Goal: Information Seeking & Learning: Learn about a topic

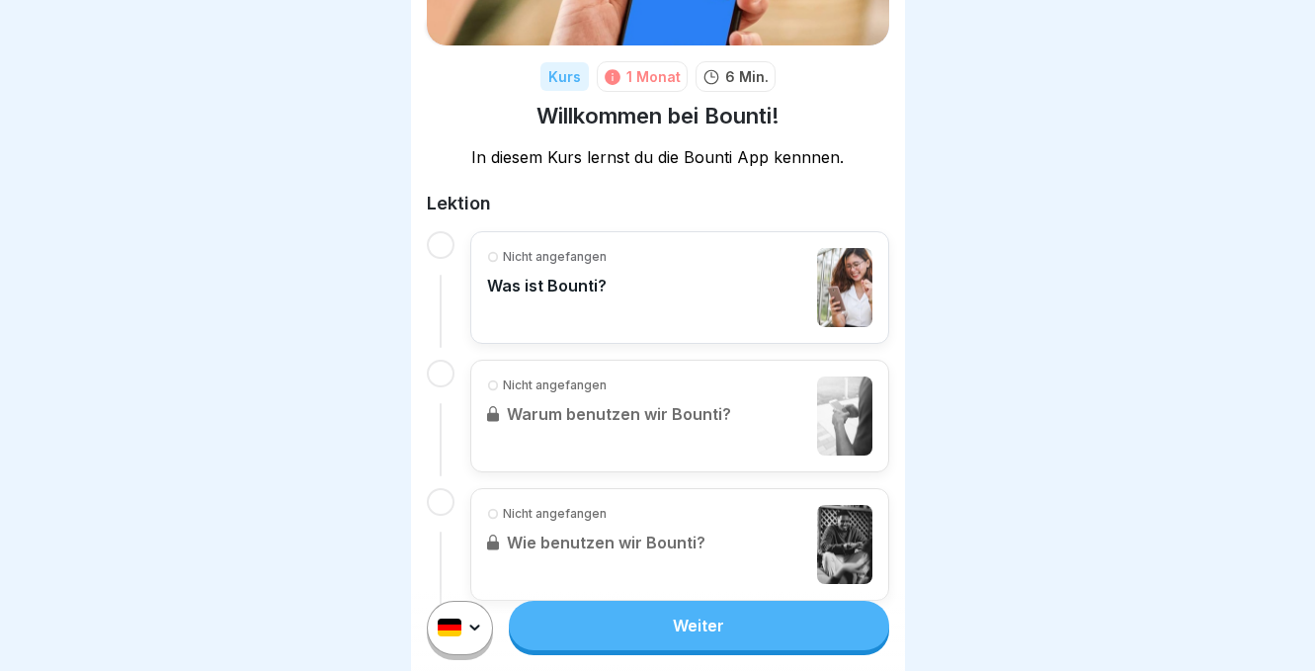
scroll to position [230, 0]
click at [630, 619] on link "Weiter" at bounding box center [698, 624] width 379 height 49
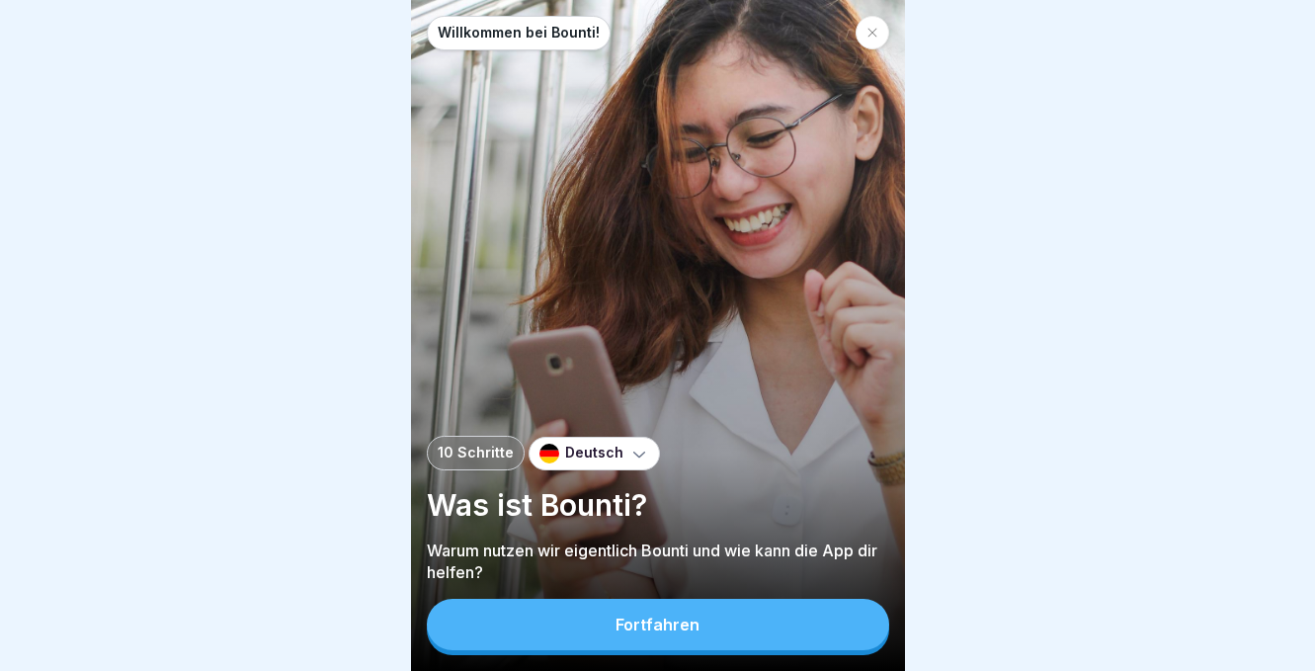
click at [635, 623] on div "Fortfahren" at bounding box center [657, 624] width 84 height 18
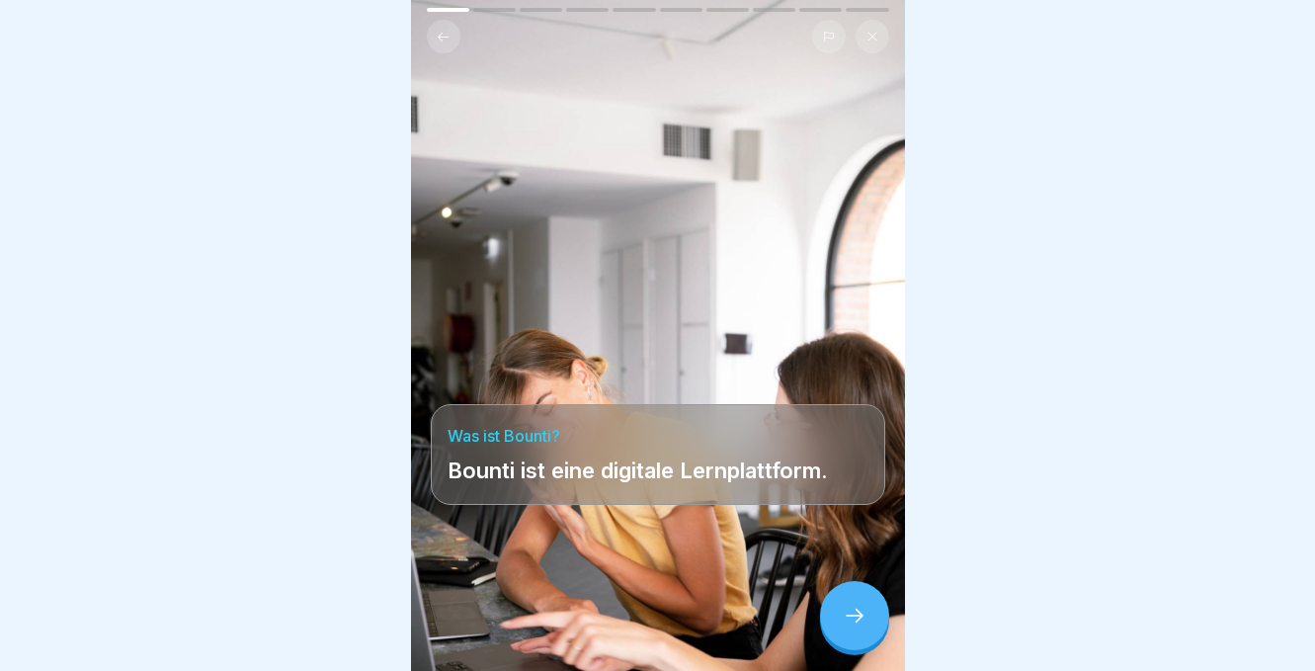
click at [850, 615] on icon at bounding box center [854, 615] width 24 height 24
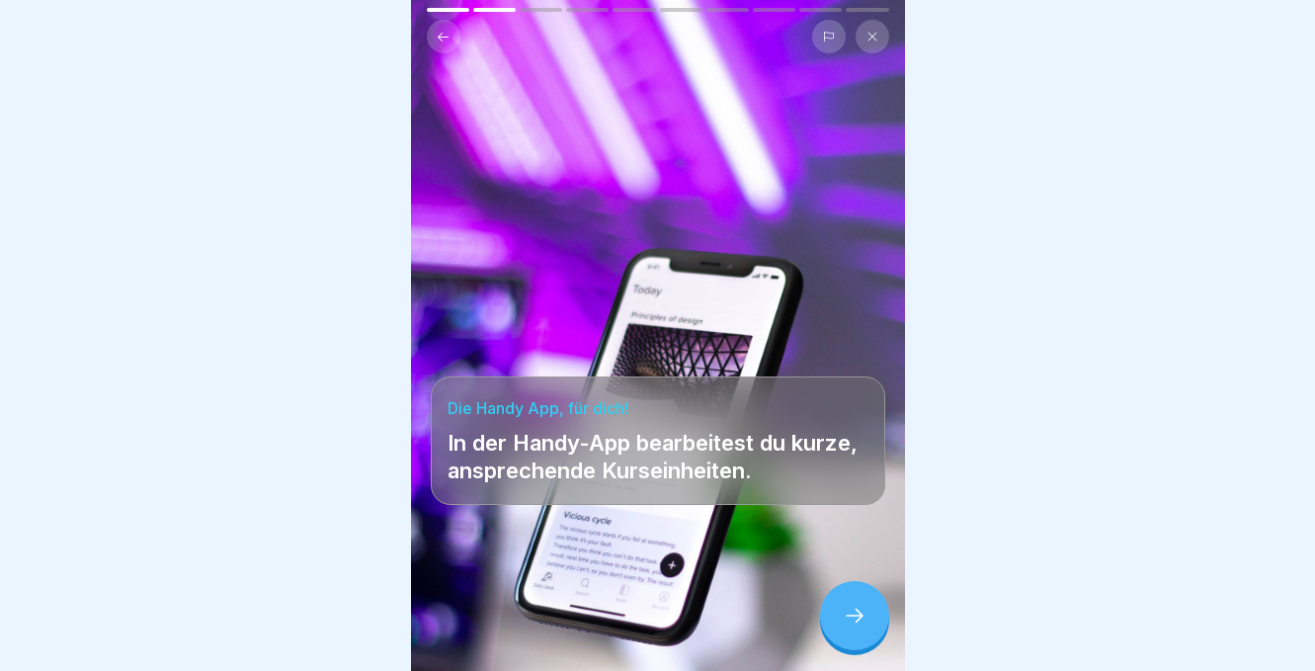
click at [850, 615] on icon at bounding box center [854, 615] width 24 height 24
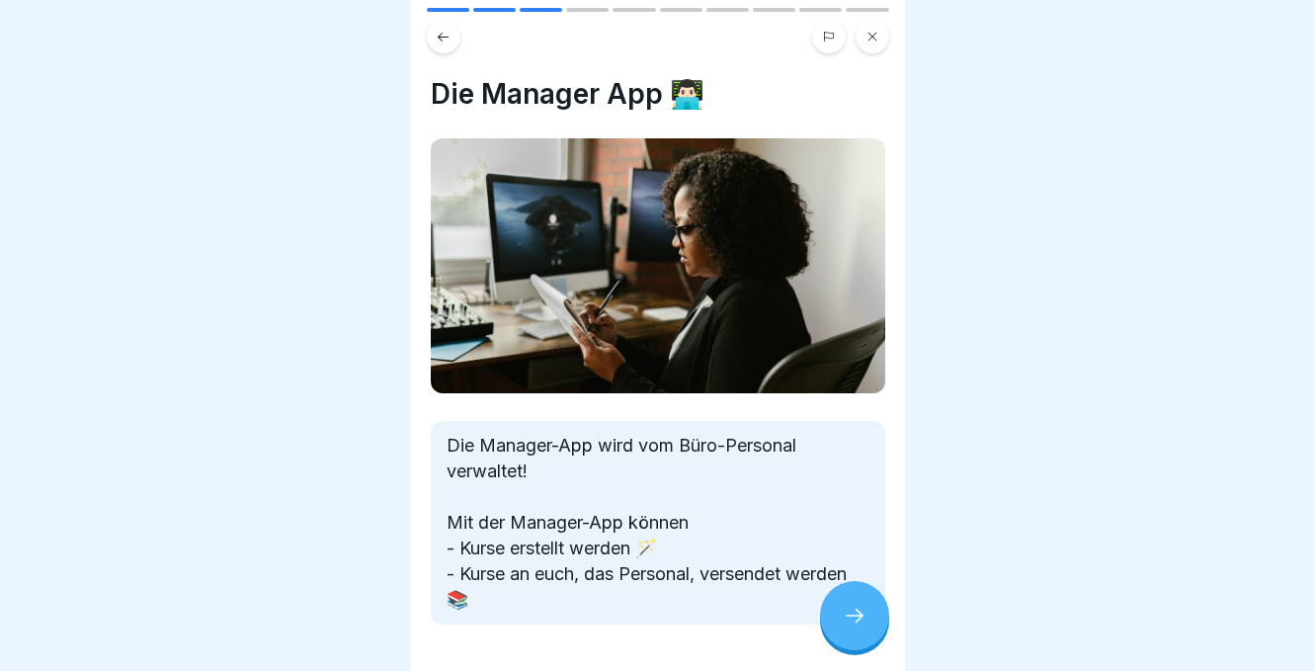
click at [844, 612] on icon at bounding box center [854, 615] width 24 height 24
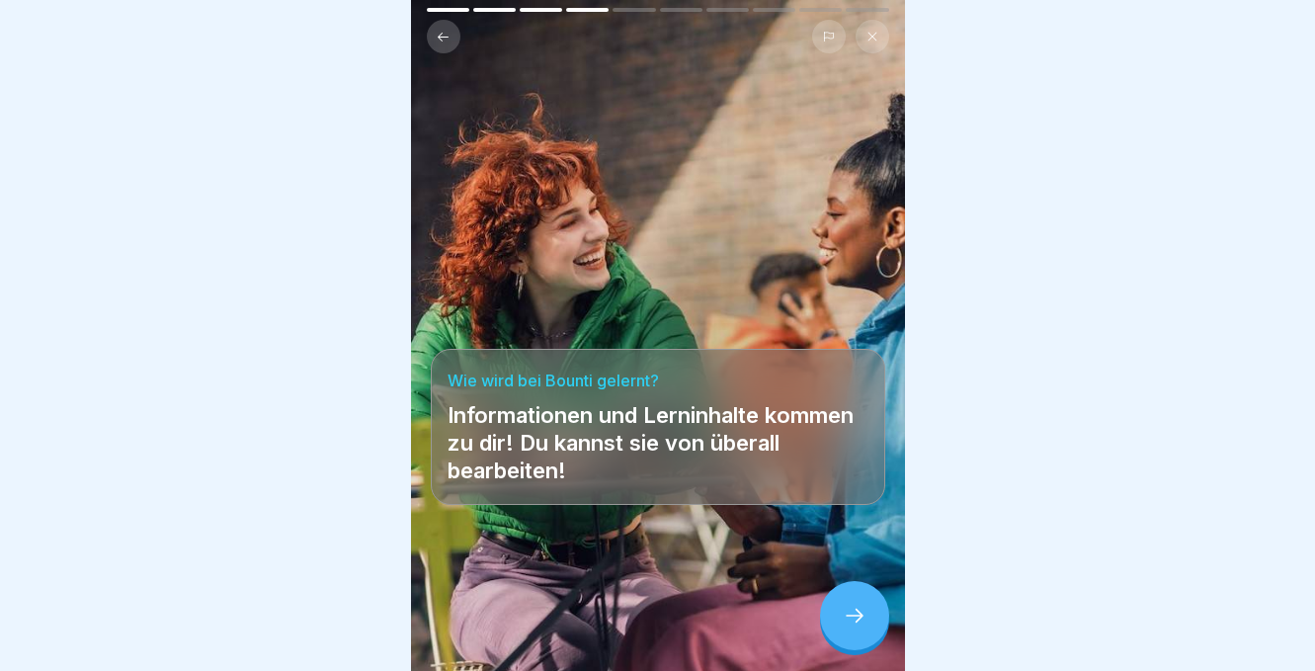
click at [844, 612] on icon at bounding box center [854, 615] width 24 height 24
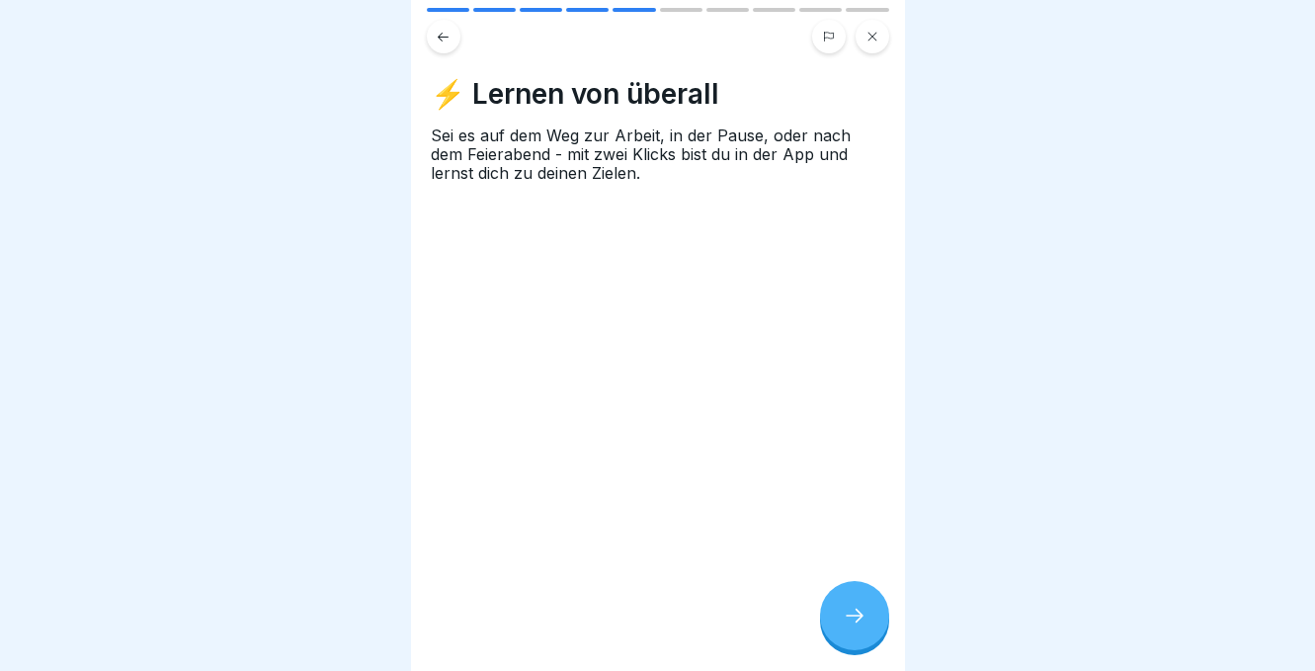
click at [845, 612] on icon at bounding box center [854, 615] width 24 height 24
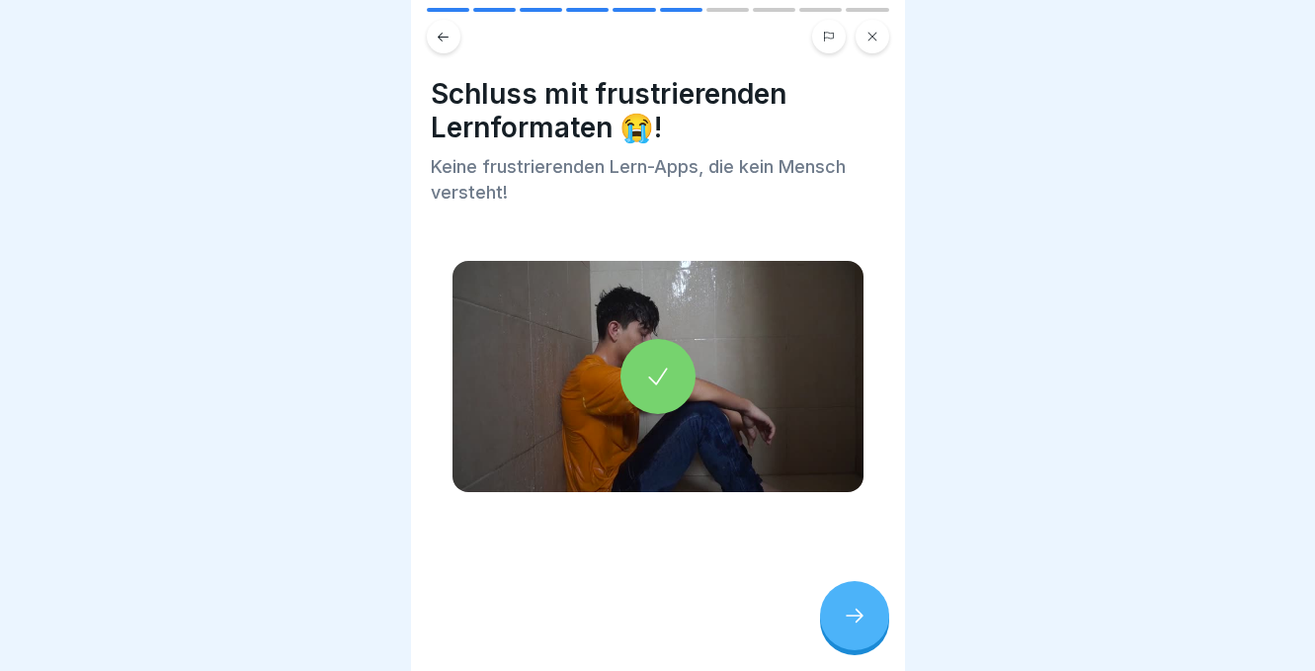
click at [845, 613] on icon at bounding box center [854, 615] width 24 height 24
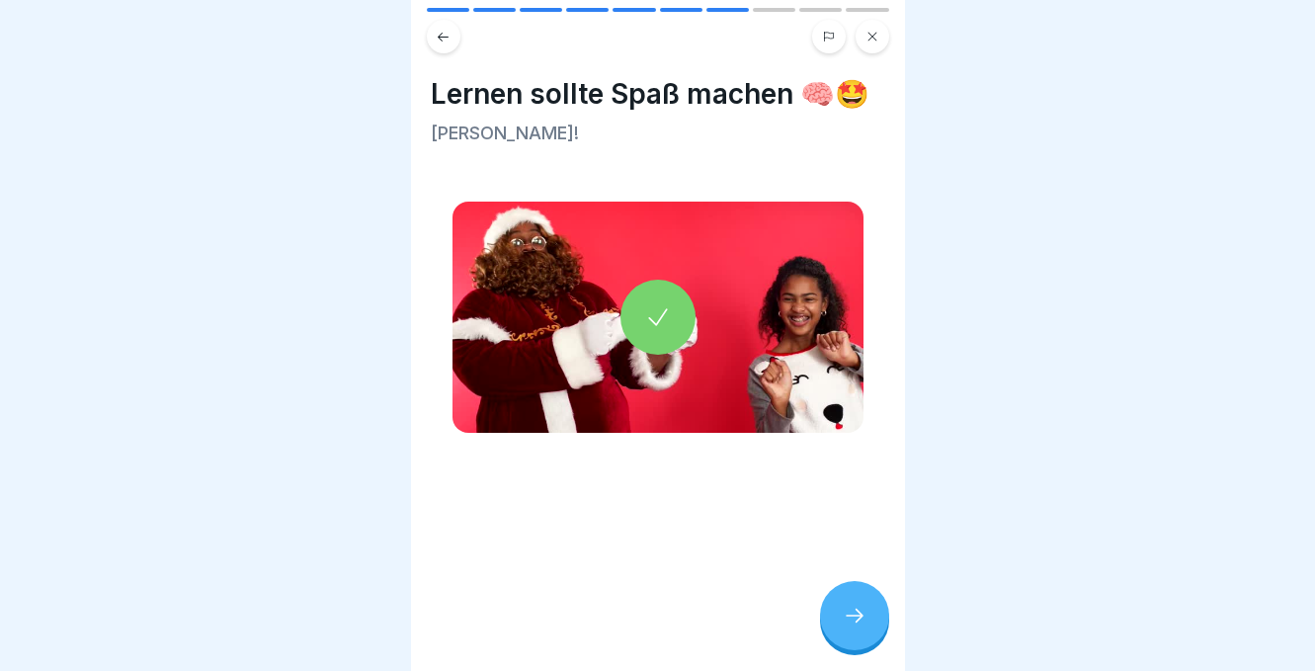
click at [845, 614] on icon at bounding box center [854, 615] width 24 height 24
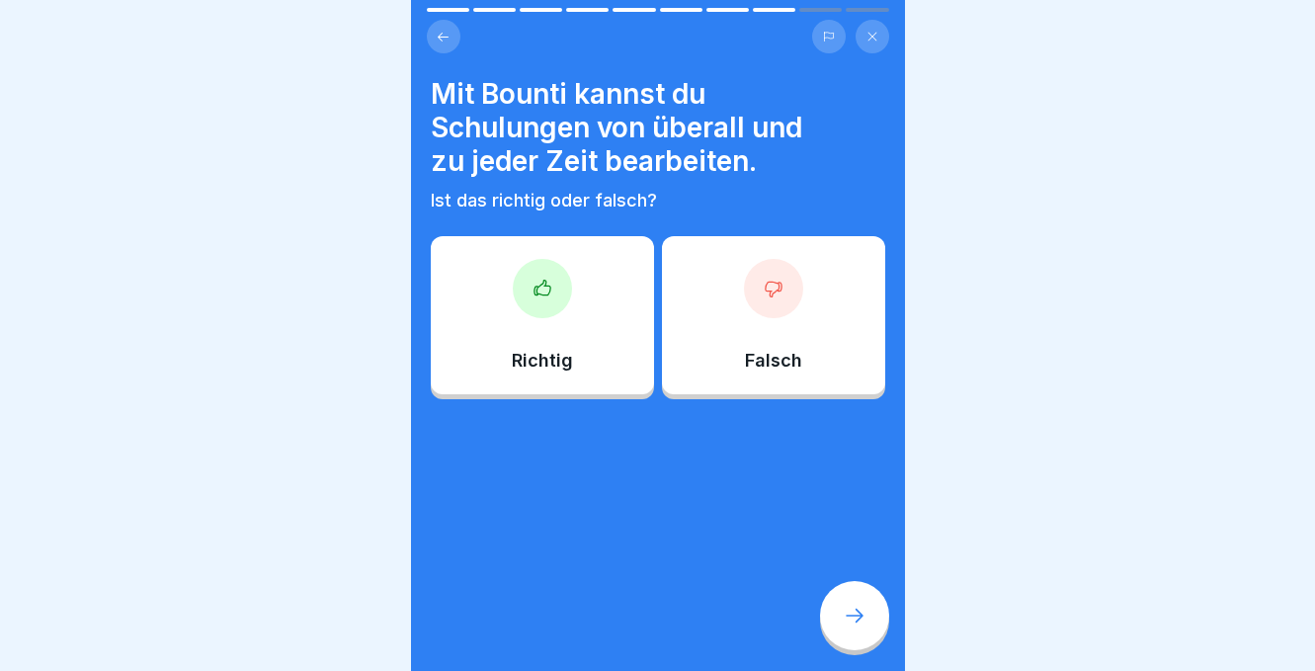
click at [845, 614] on icon at bounding box center [854, 615] width 24 height 24
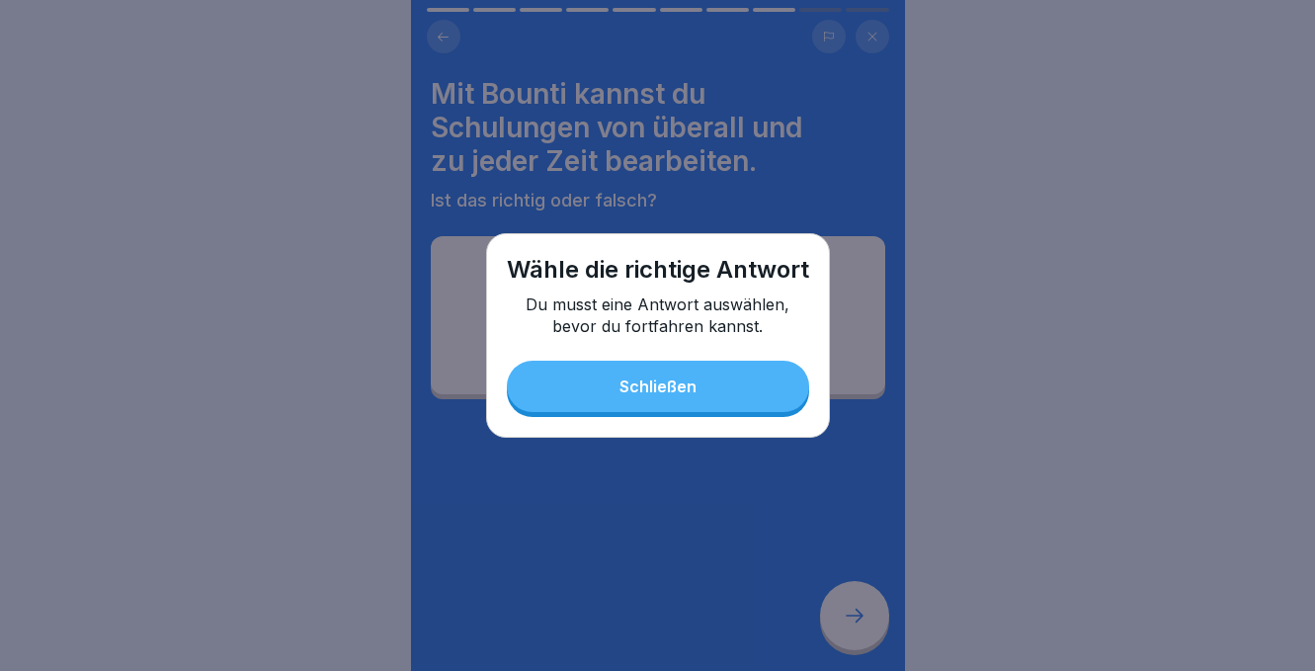
click at [636, 388] on div "Schließen" at bounding box center [657, 386] width 77 height 18
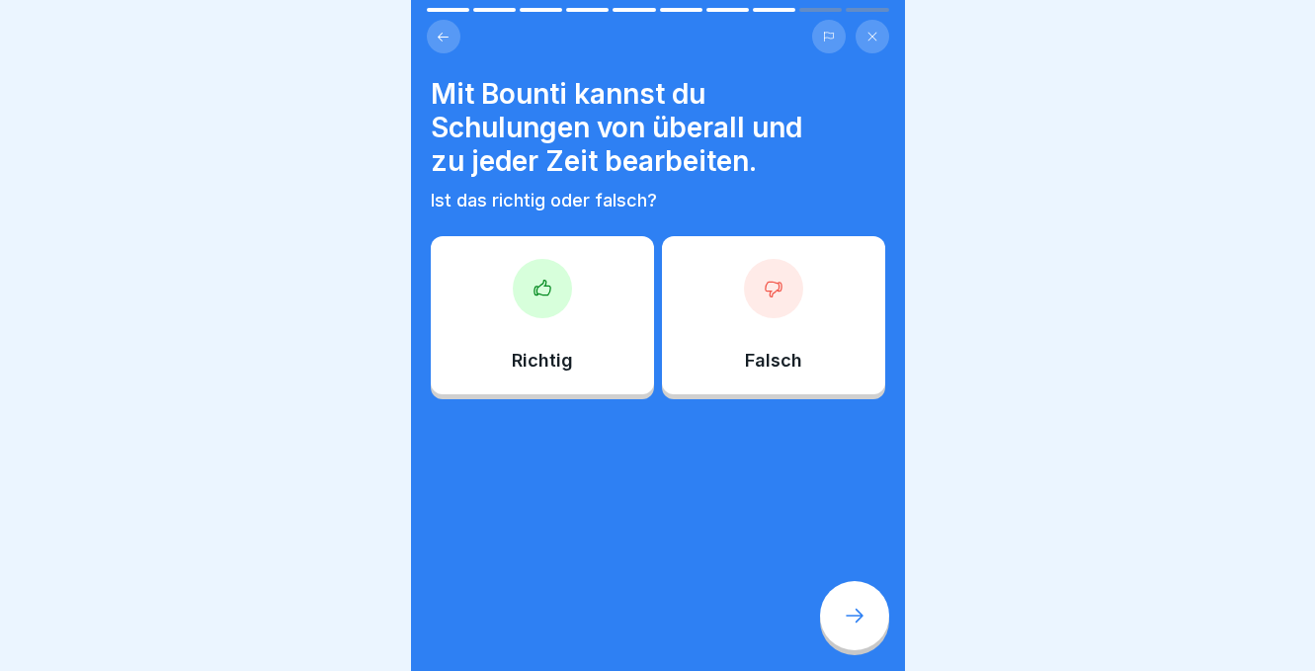
click at [520, 311] on div "Richtig" at bounding box center [542, 315] width 223 height 158
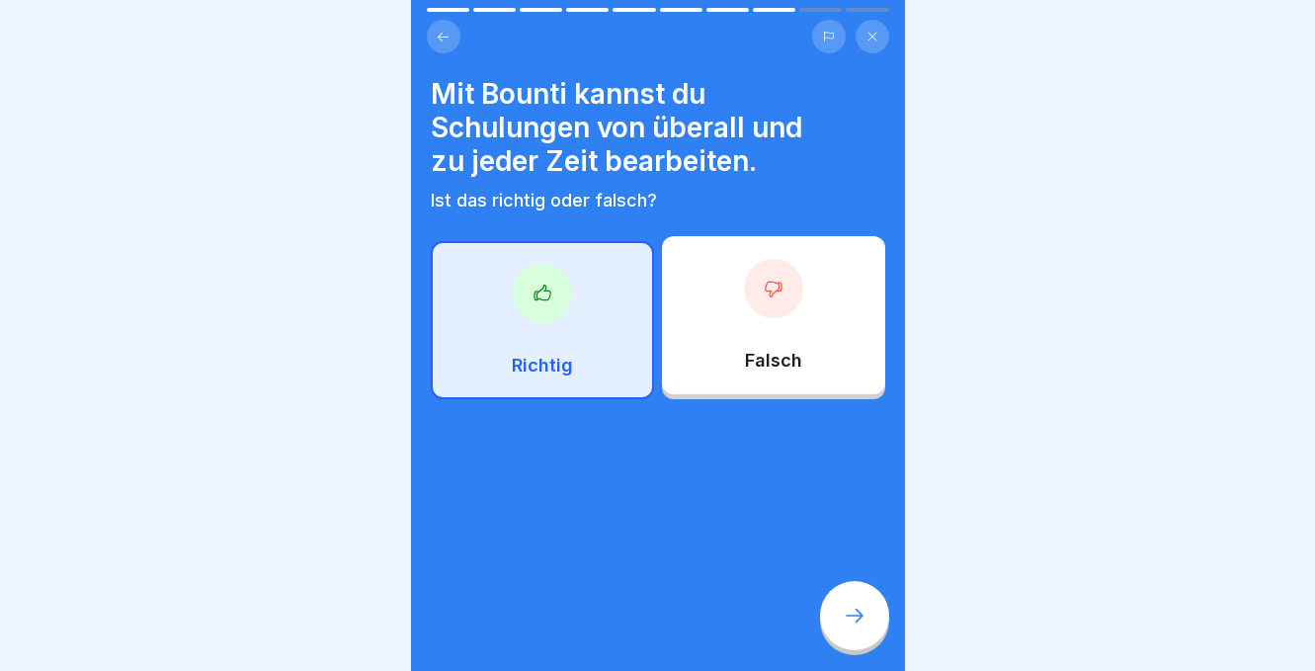
click at [862, 610] on icon at bounding box center [854, 615] width 24 height 24
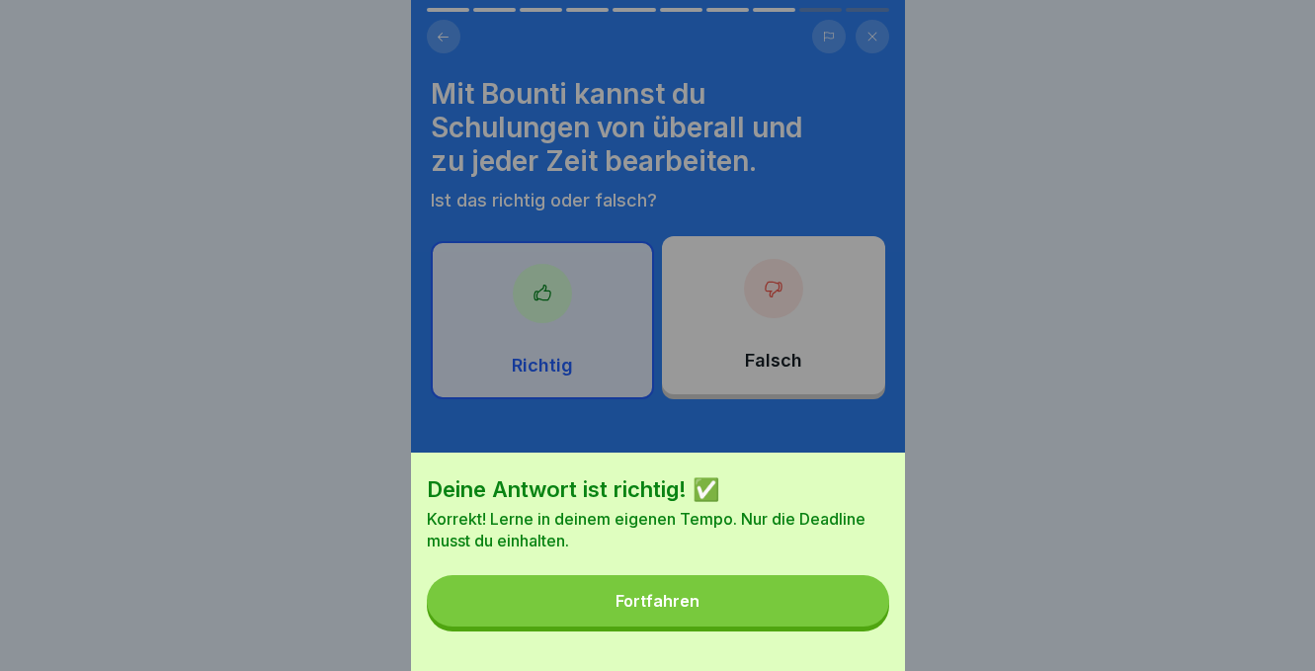
click at [655, 616] on button "Fortfahren" at bounding box center [658, 600] width 462 height 51
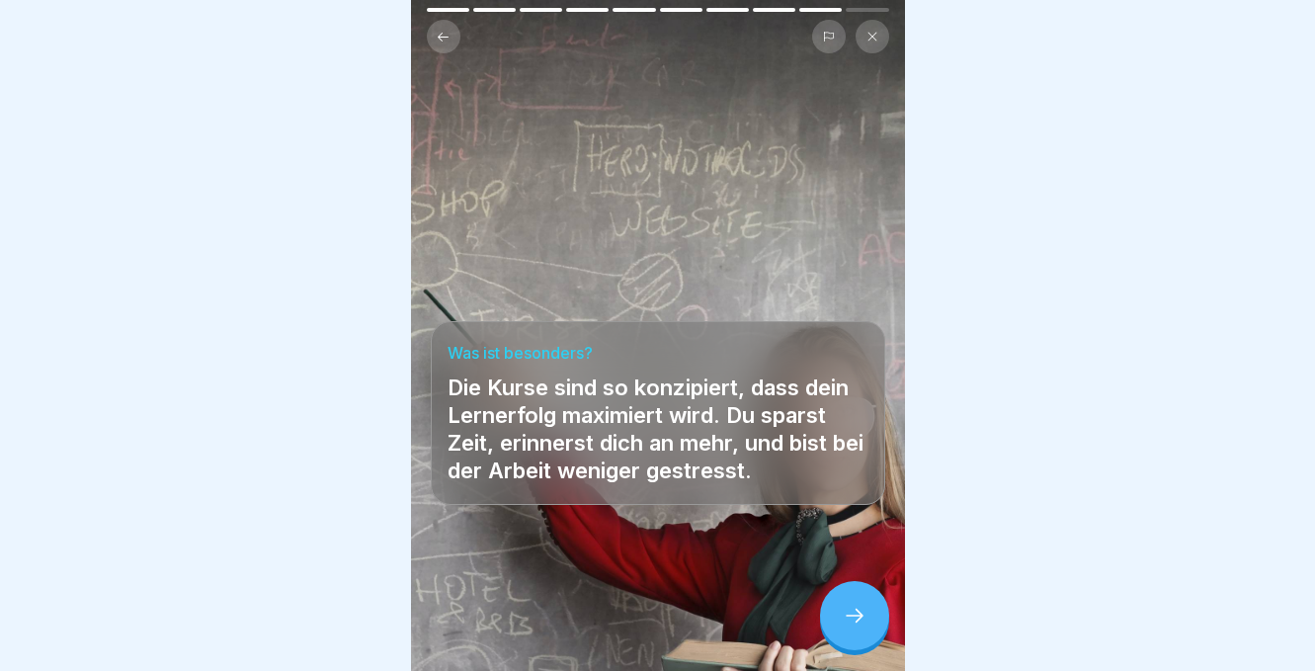
click at [851, 628] on div at bounding box center [854, 615] width 69 height 69
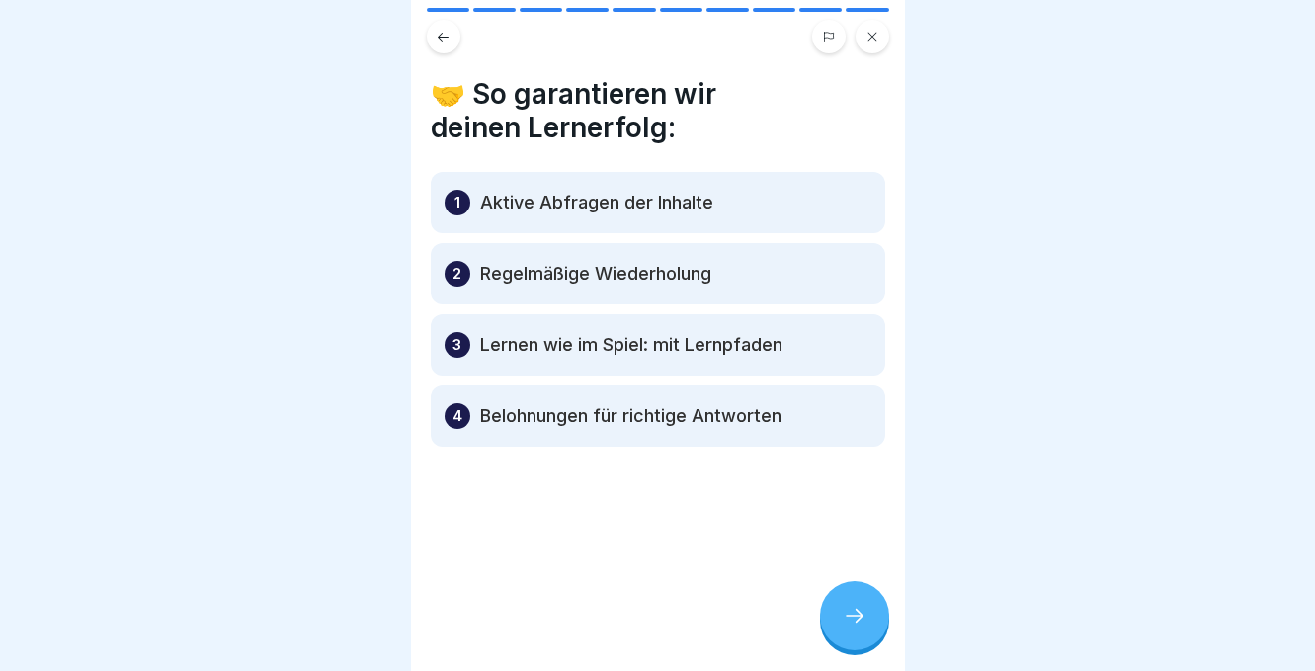
click at [860, 612] on icon at bounding box center [854, 615] width 24 height 24
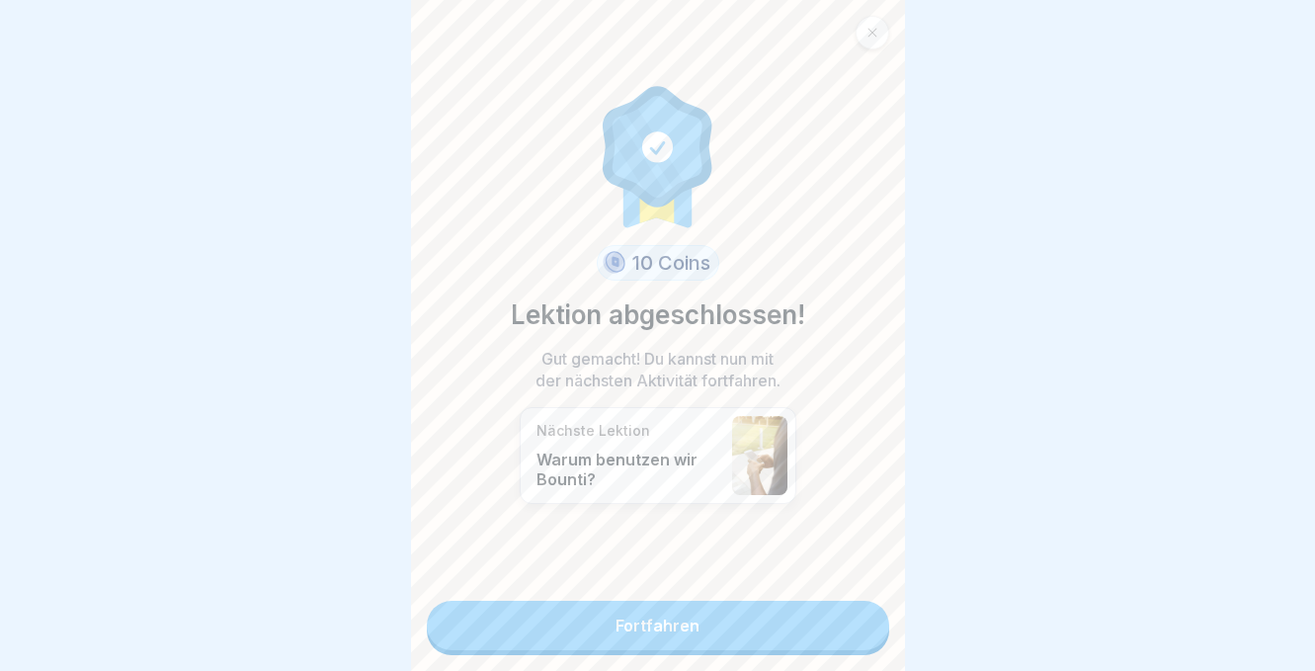
click at [685, 625] on link "Fortfahren" at bounding box center [658, 624] width 462 height 49
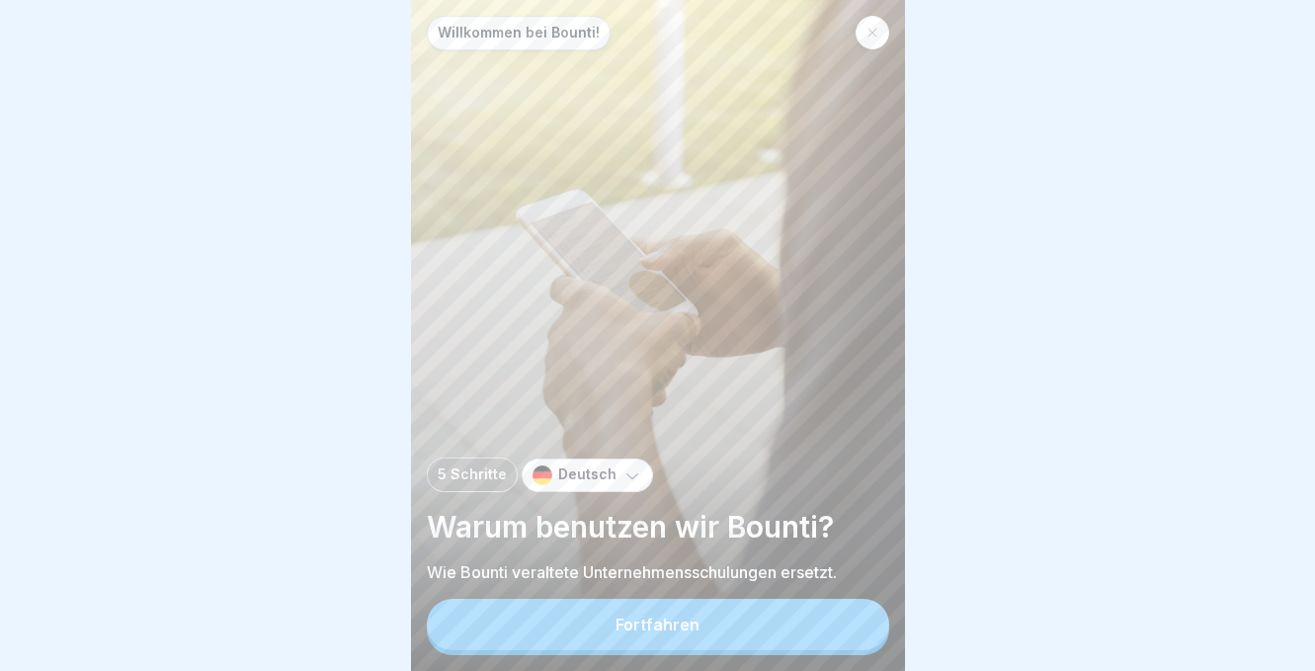
click at [685, 625] on div "Fortfahren" at bounding box center [657, 624] width 84 height 18
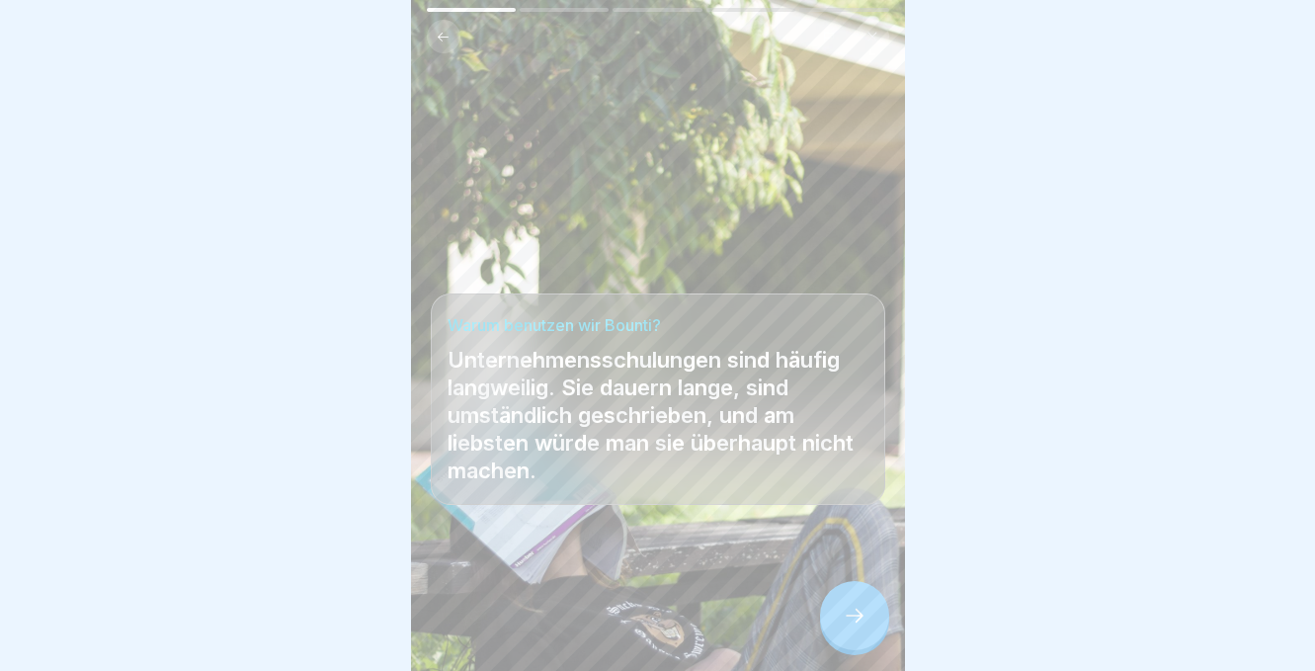
click at [860, 611] on icon at bounding box center [854, 615] width 24 height 24
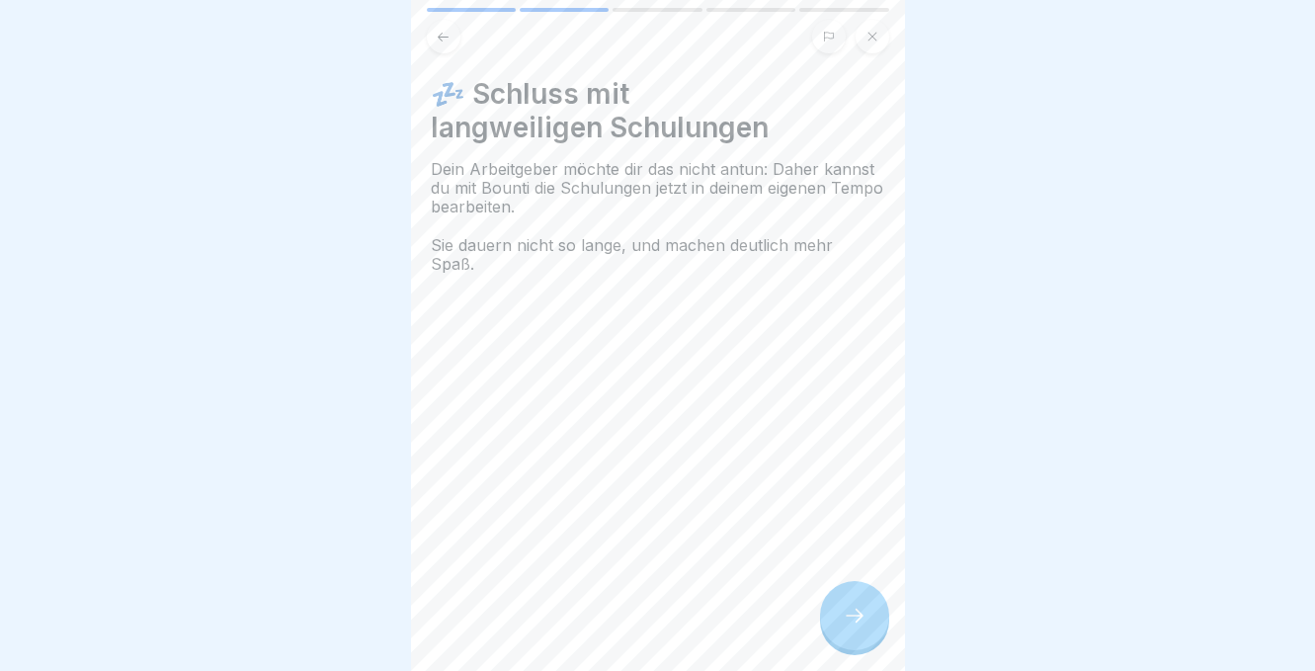
click at [858, 608] on icon at bounding box center [854, 615] width 24 height 24
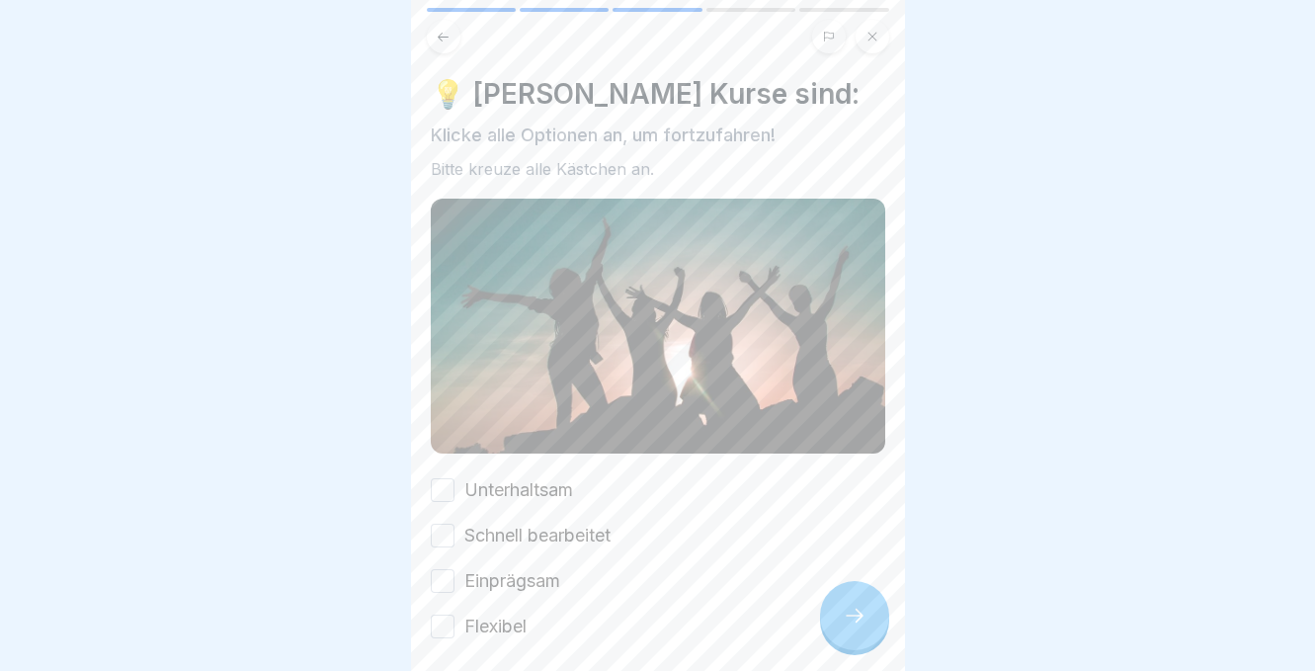
click at [442, 528] on button "Schnell bearbeitet" at bounding box center [443, 535] width 24 height 24
click at [444, 580] on button "Einprägsam" at bounding box center [443, 581] width 24 height 24
click at [443, 622] on button "Flexibel" at bounding box center [443, 626] width 24 height 24
click at [436, 488] on button "Unterhaltsam" at bounding box center [443, 490] width 24 height 24
click at [839, 616] on div at bounding box center [854, 615] width 69 height 69
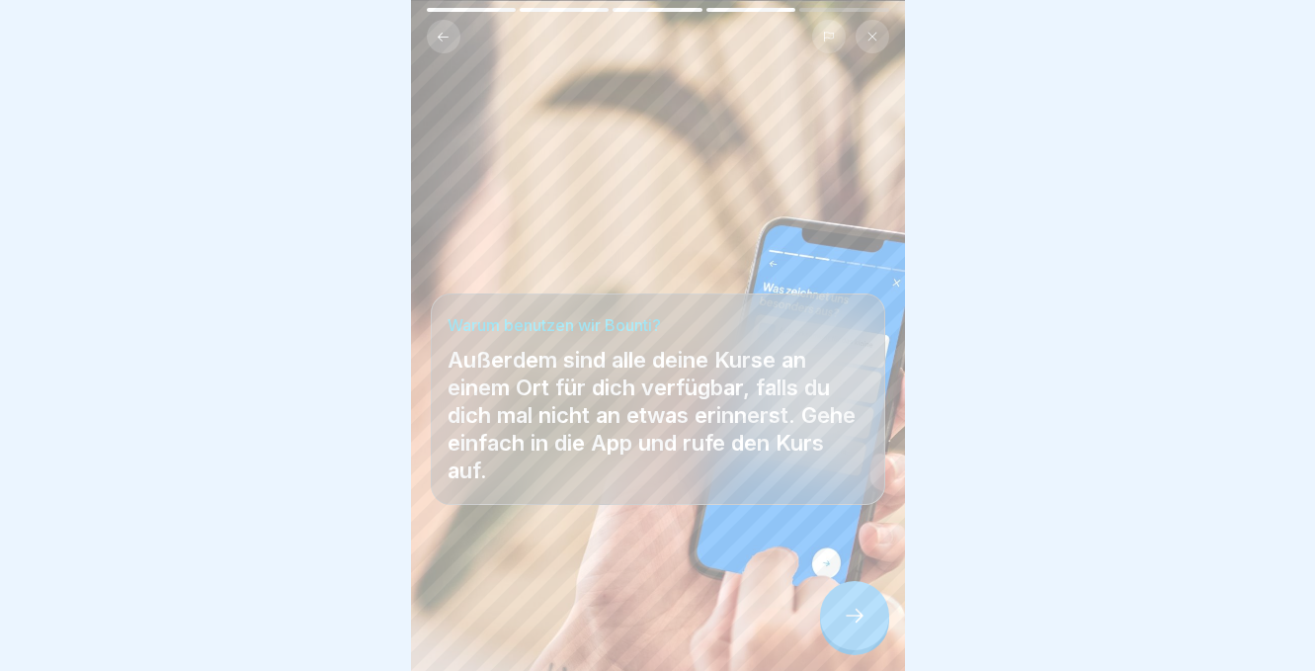
click at [868, 623] on div at bounding box center [854, 615] width 69 height 69
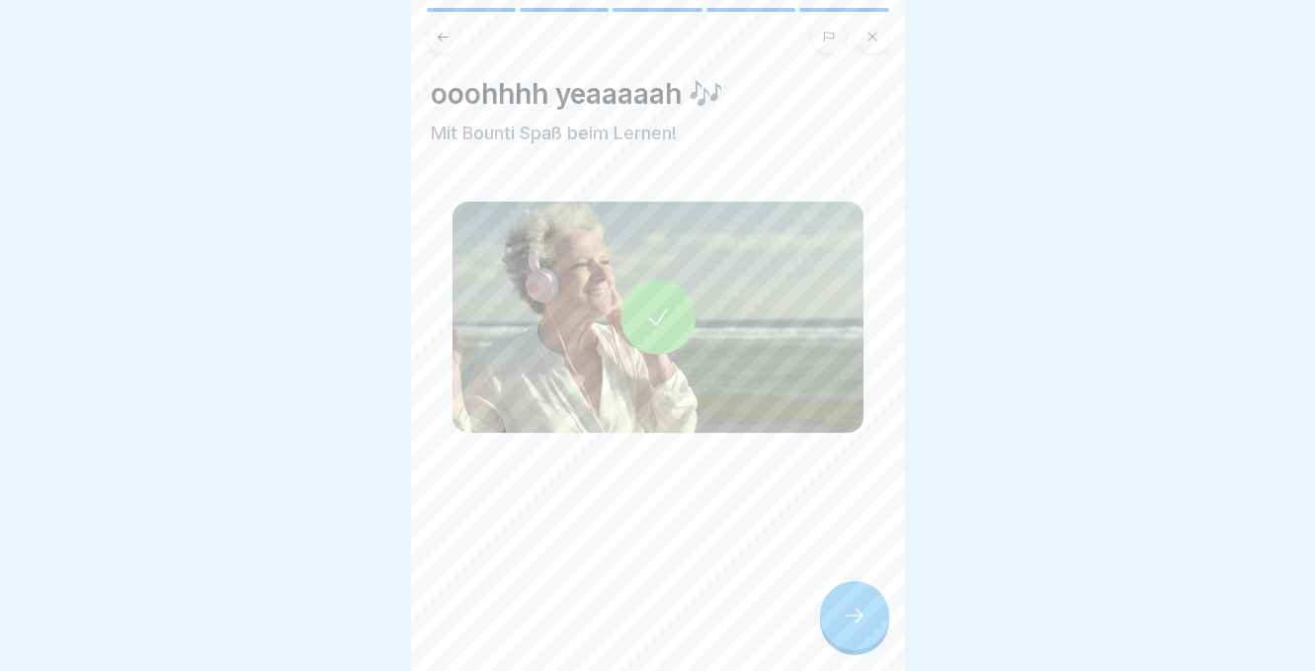
click at [868, 623] on div at bounding box center [854, 615] width 69 height 69
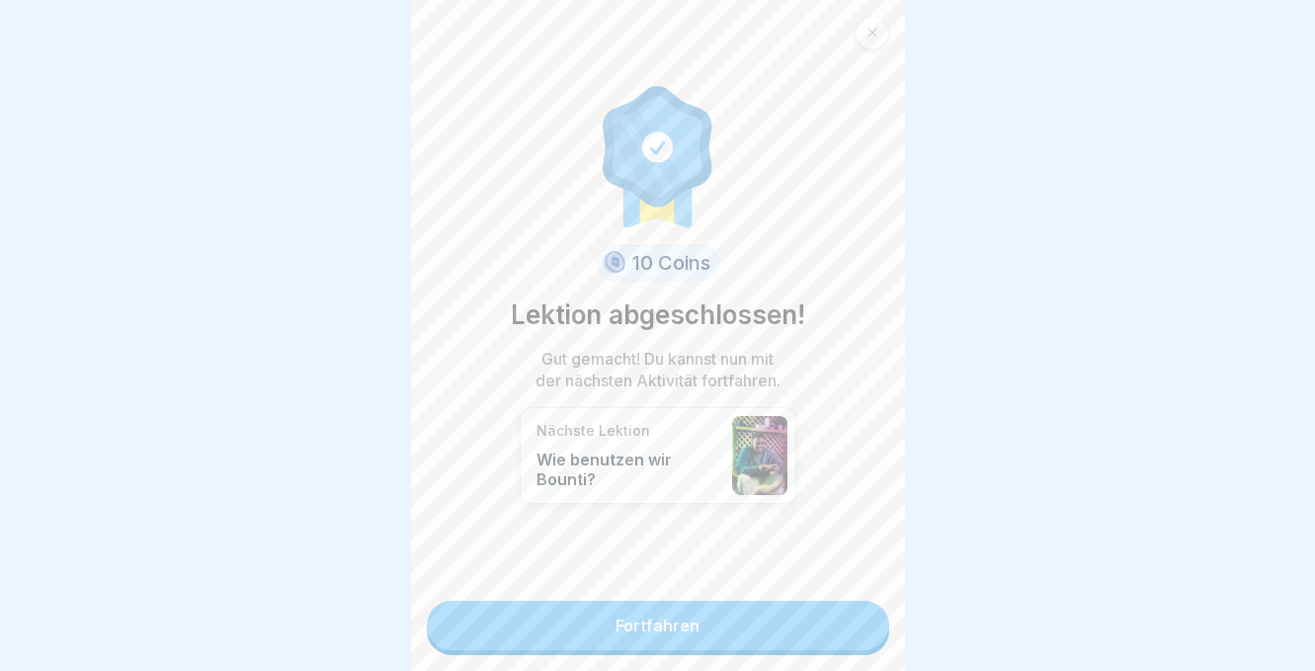
click at [715, 629] on link "Fortfahren" at bounding box center [658, 624] width 462 height 49
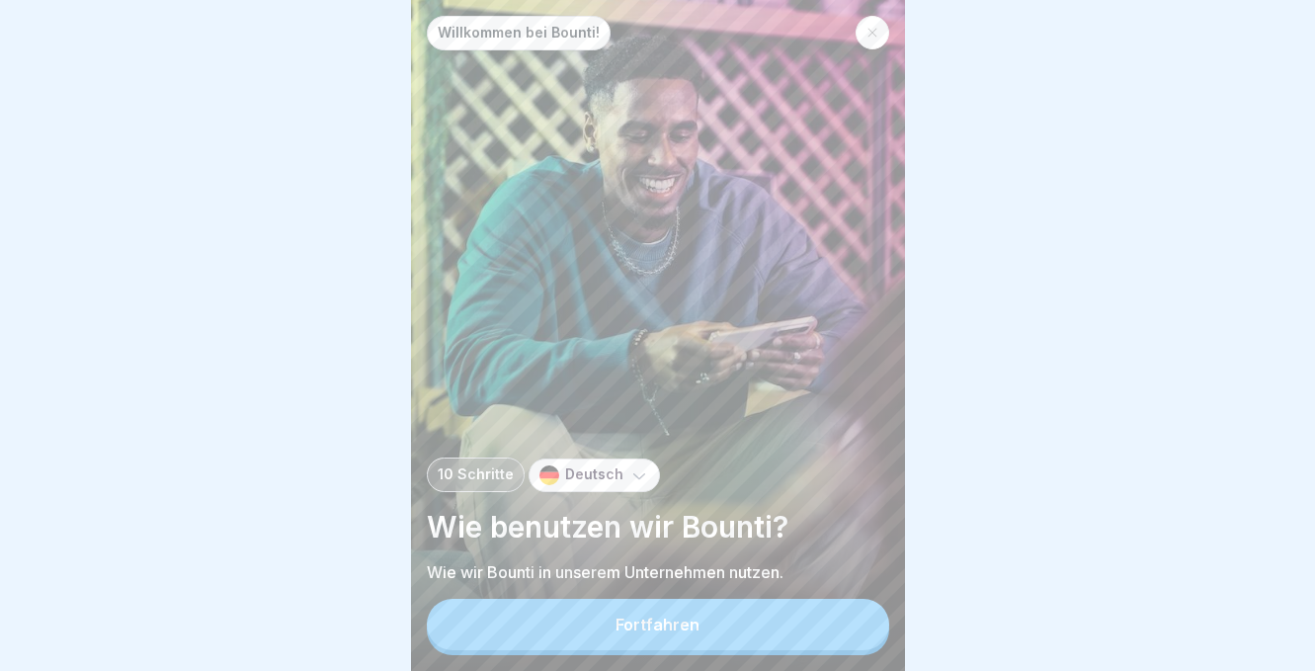
click at [715, 615] on button "Fortfahren" at bounding box center [658, 624] width 462 height 51
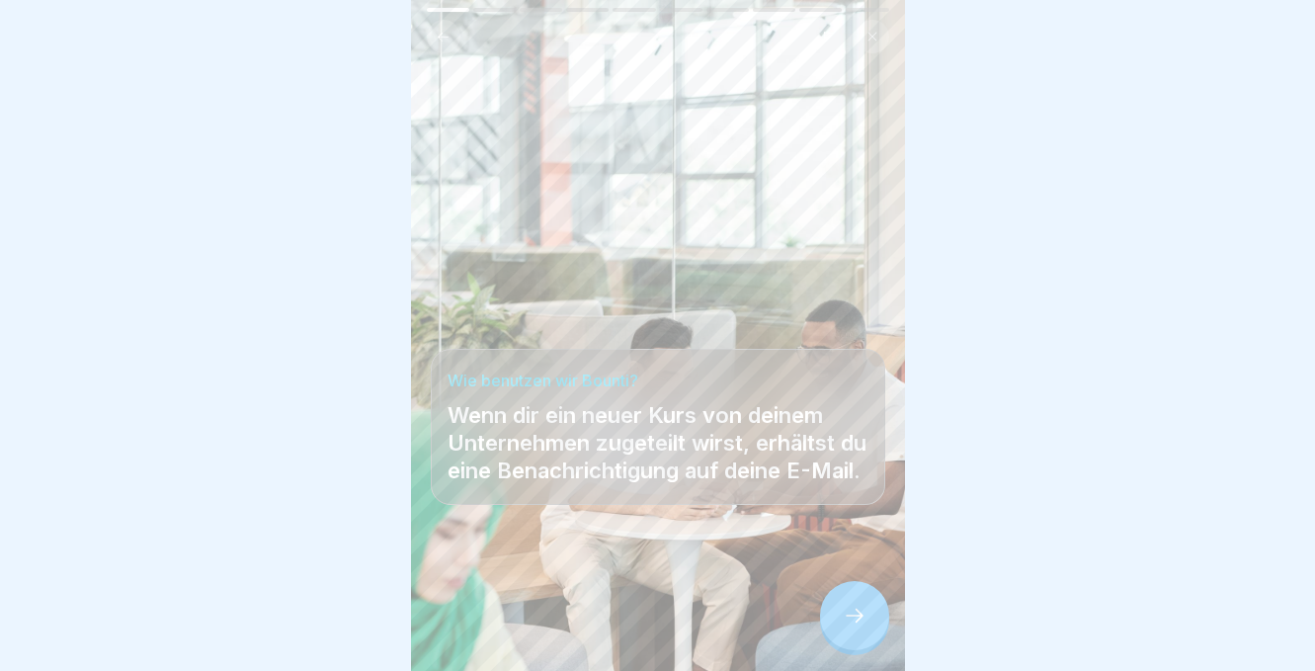
click at [710, 598] on div at bounding box center [658, 611] width 454 height 119
click at [846, 637] on div at bounding box center [854, 615] width 69 height 69
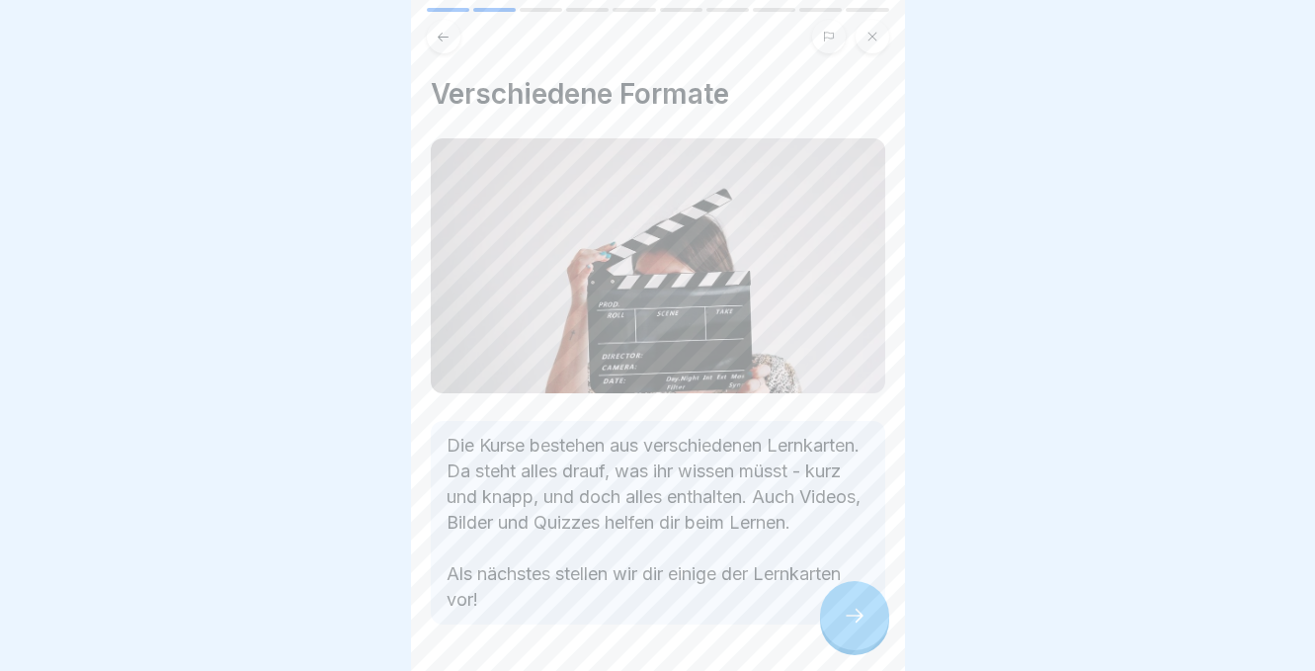
click at [859, 632] on div at bounding box center [854, 615] width 69 height 69
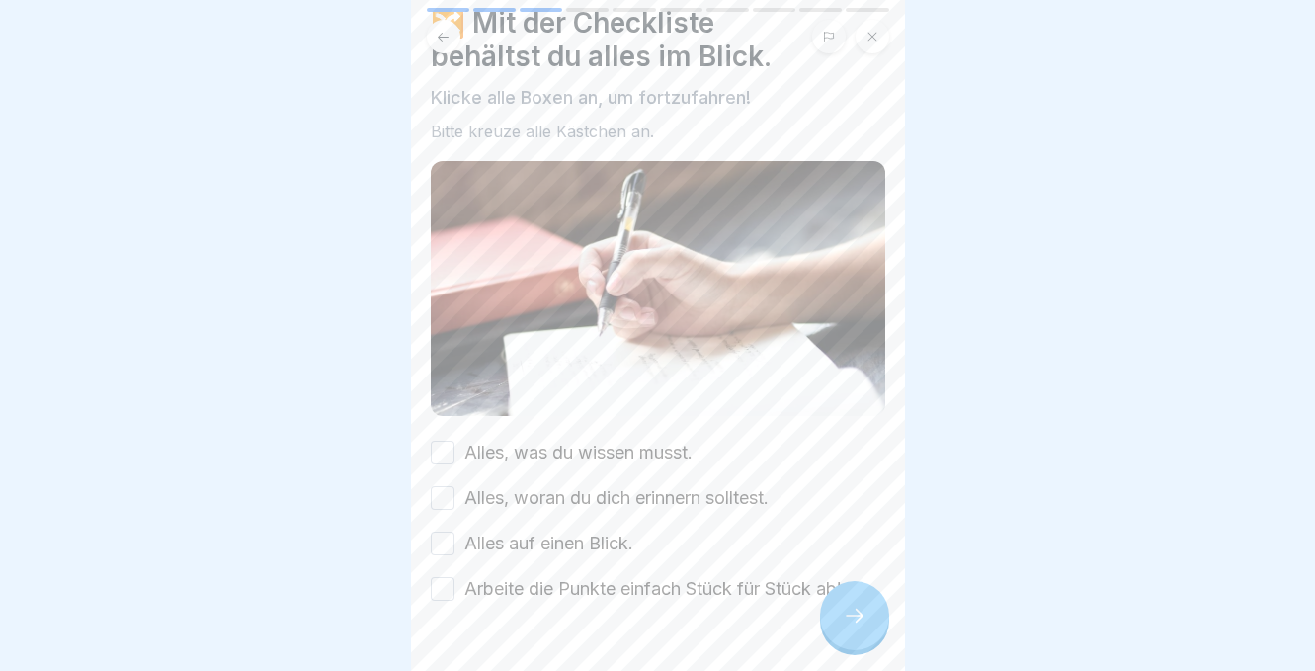
scroll to position [72, 0]
click at [449, 448] on button "Alles, was du wissen musst." at bounding box center [443, 452] width 24 height 24
click at [447, 498] on button "Alles, woran du dich erinnern solltest." at bounding box center [443, 497] width 24 height 24
click at [444, 535] on button "Alles auf einen Blick." at bounding box center [443, 542] width 24 height 24
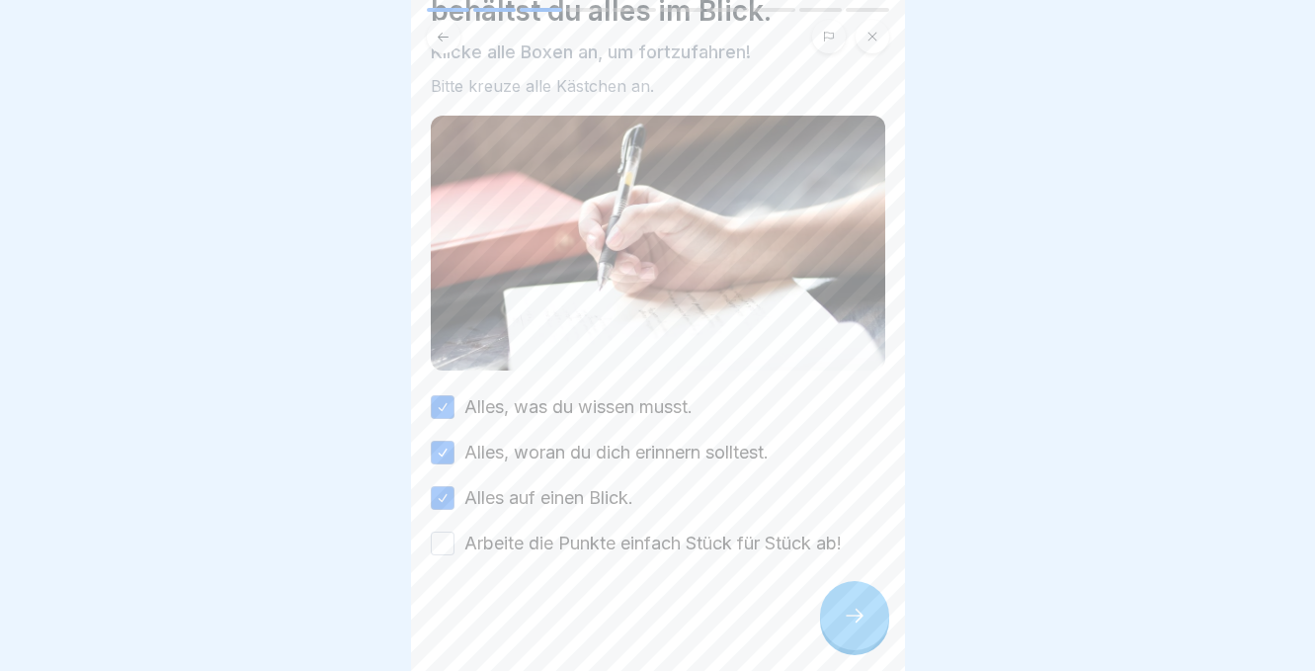
scroll to position [118, 0]
click at [444, 535] on button "Arbeite die Punkte einfach Stück für Stück ab!" at bounding box center [443, 542] width 24 height 24
click at [840, 599] on div at bounding box center [854, 615] width 69 height 69
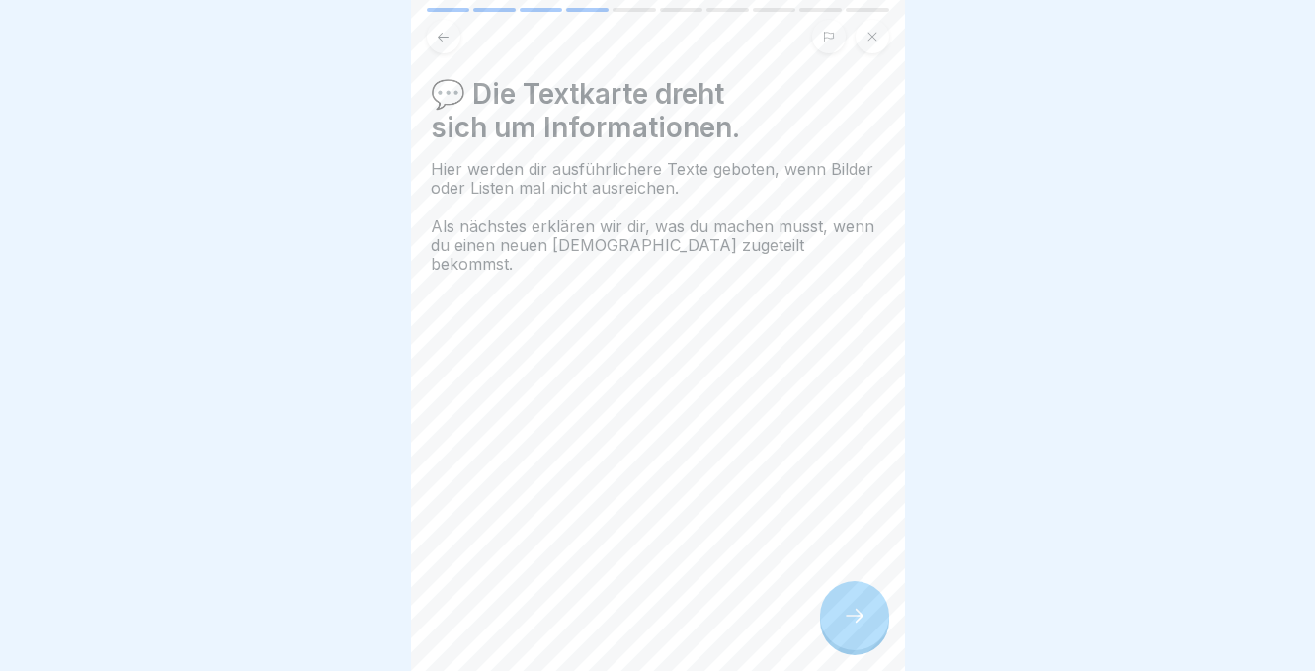
click at [839, 608] on div at bounding box center [854, 615] width 69 height 69
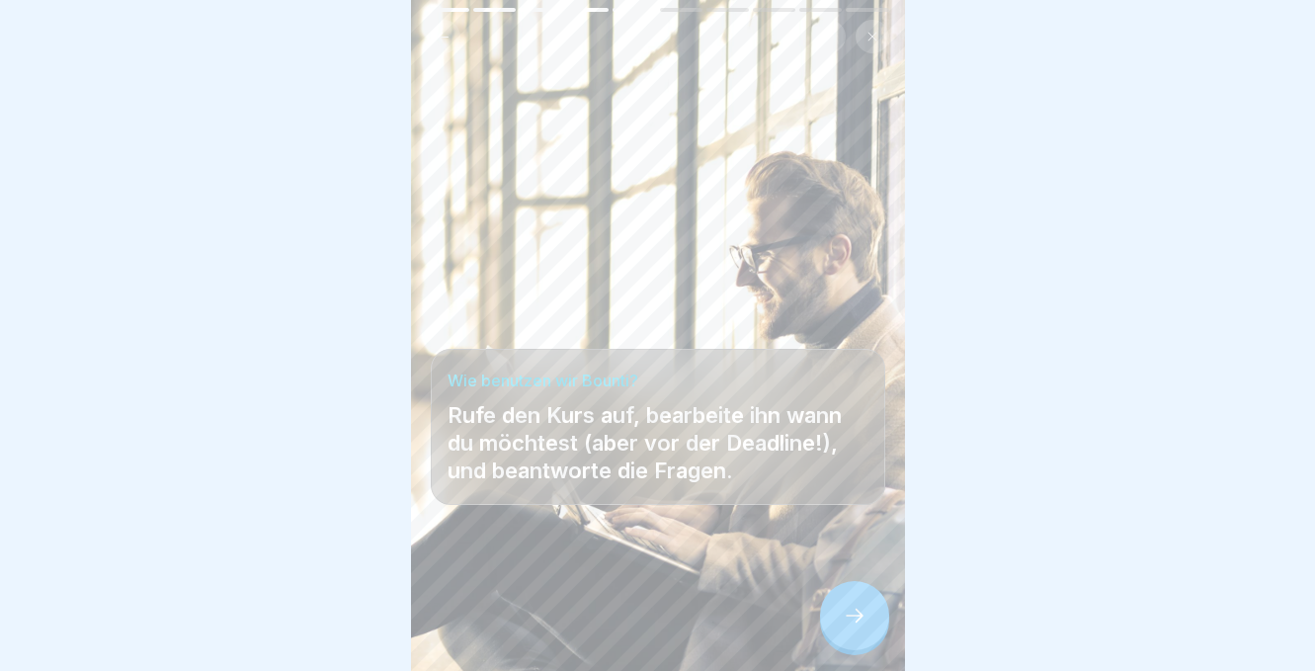
click at [839, 609] on div at bounding box center [854, 615] width 69 height 69
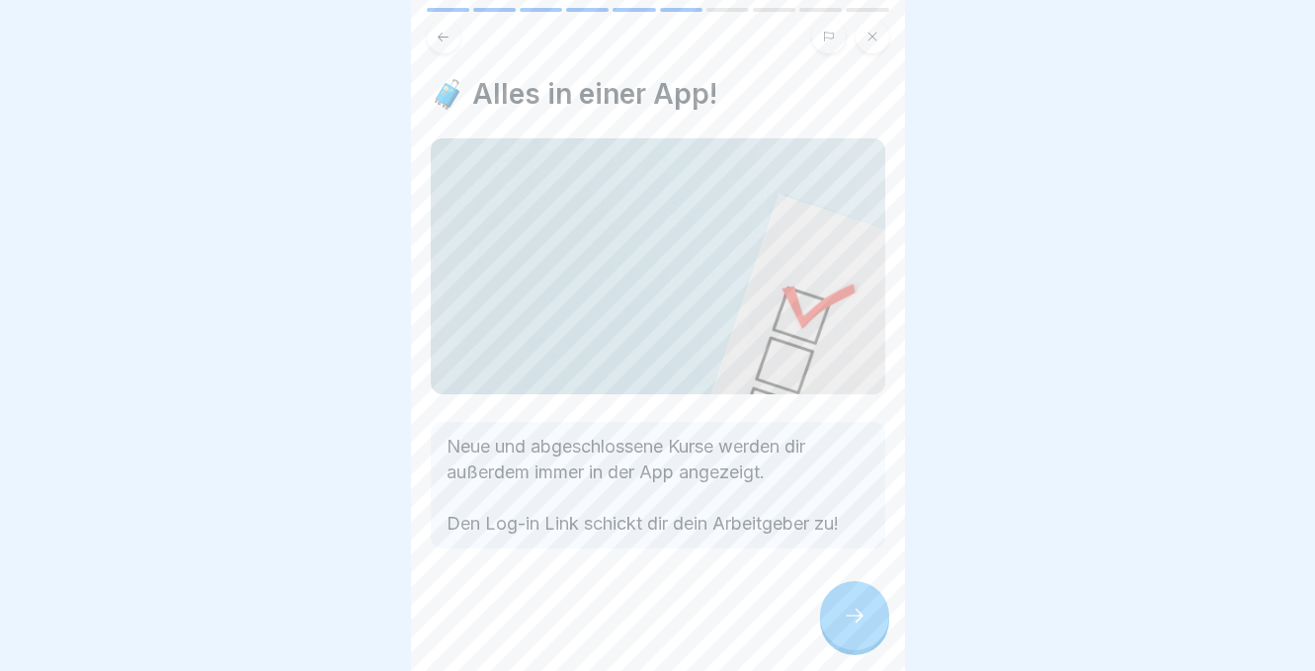
click at [839, 610] on div at bounding box center [854, 615] width 69 height 69
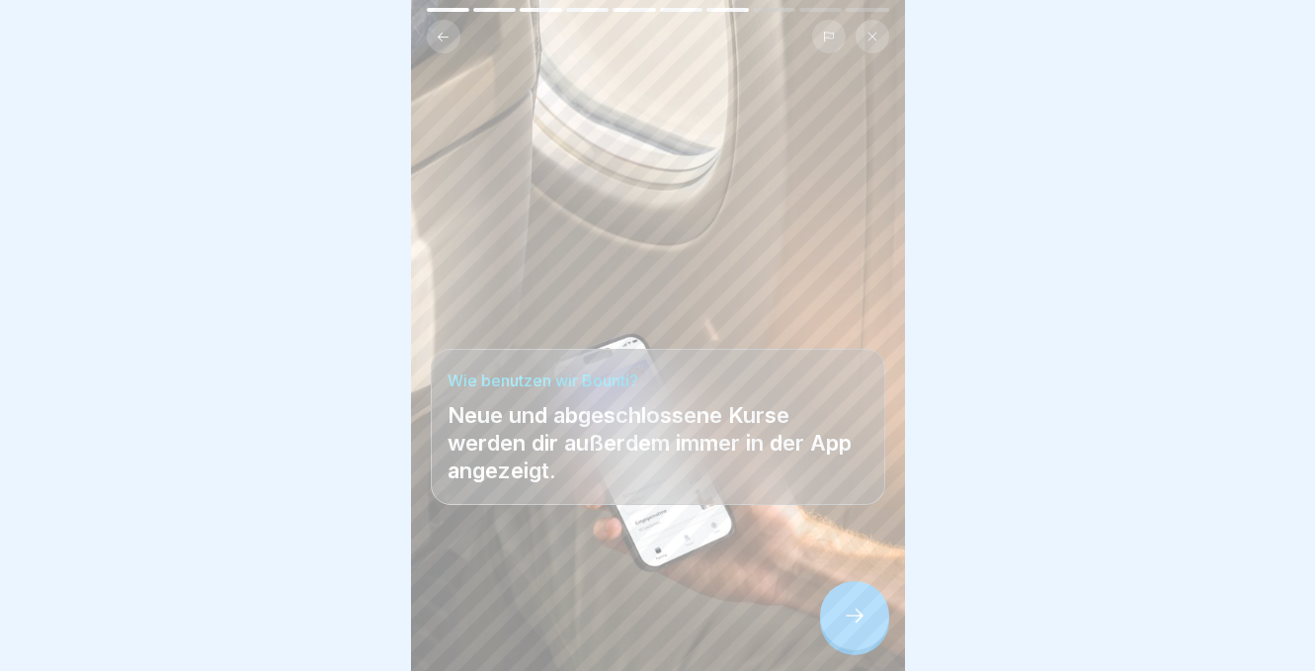
click at [839, 610] on div at bounding box center [854, 615] width 69 height 69
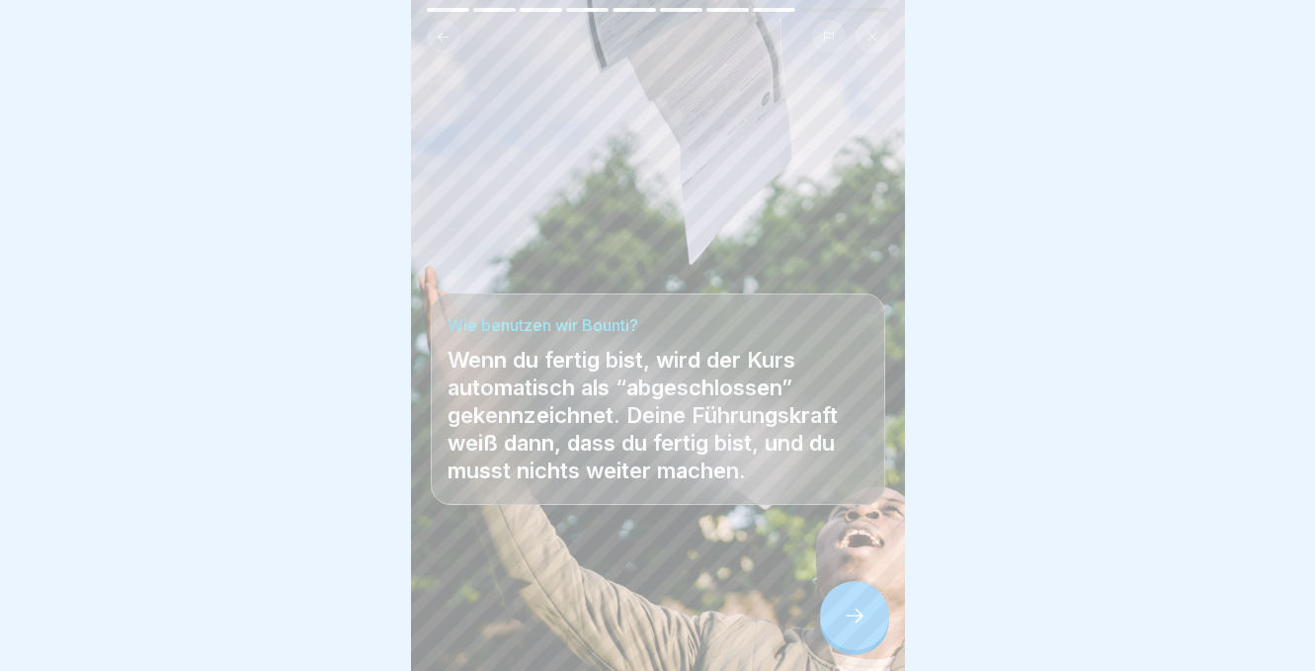
click at [839, 610] on div at bounding box center [854, 615] width 69 height 69
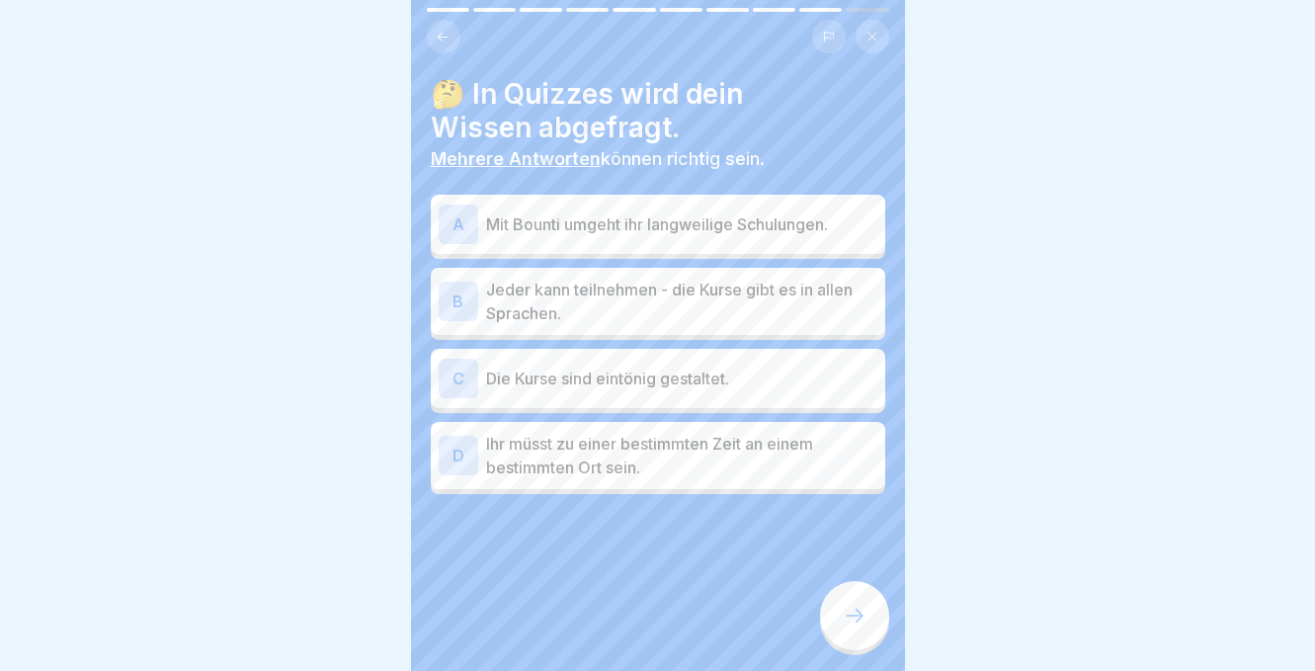
click at [557, 217] on p "Mit Bounti umgeht ihr langweilige Schulungen." at bounding box center [681, 224] width 391 height 24
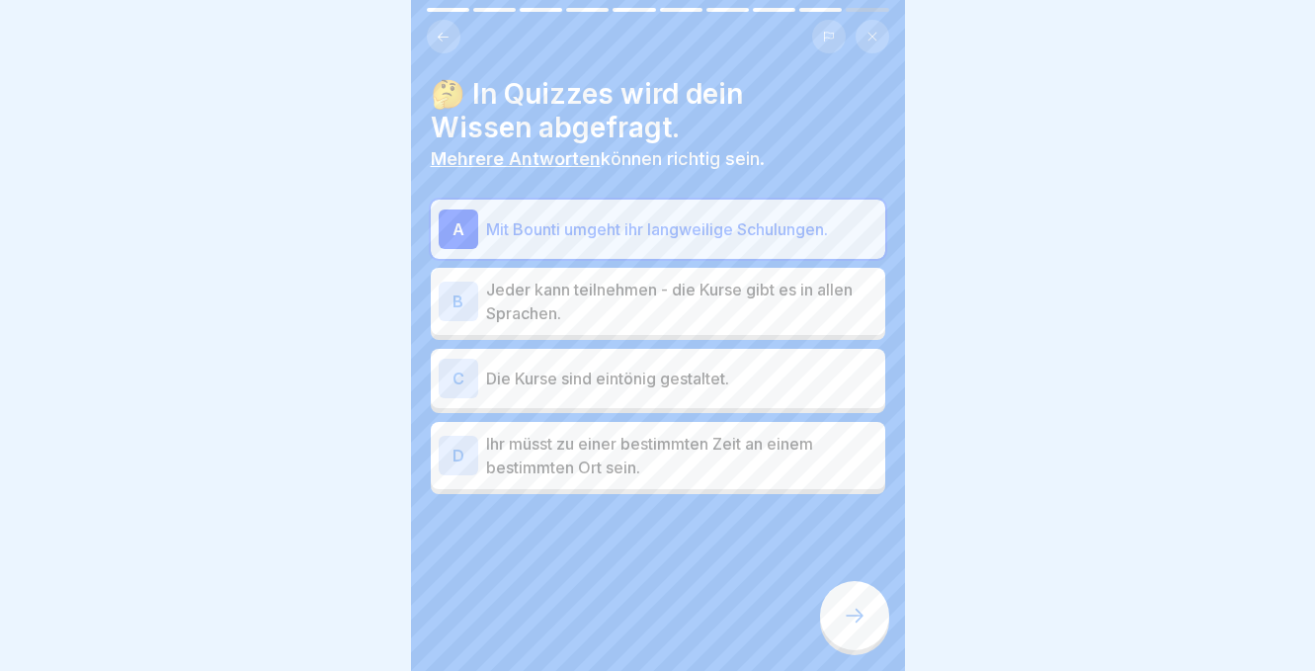
click at [555, 291] on p "Jeder kann teilnehmen - die Kurse gibt es in allen Sprachen." at bounding box center [681, 301] width 391 height 47
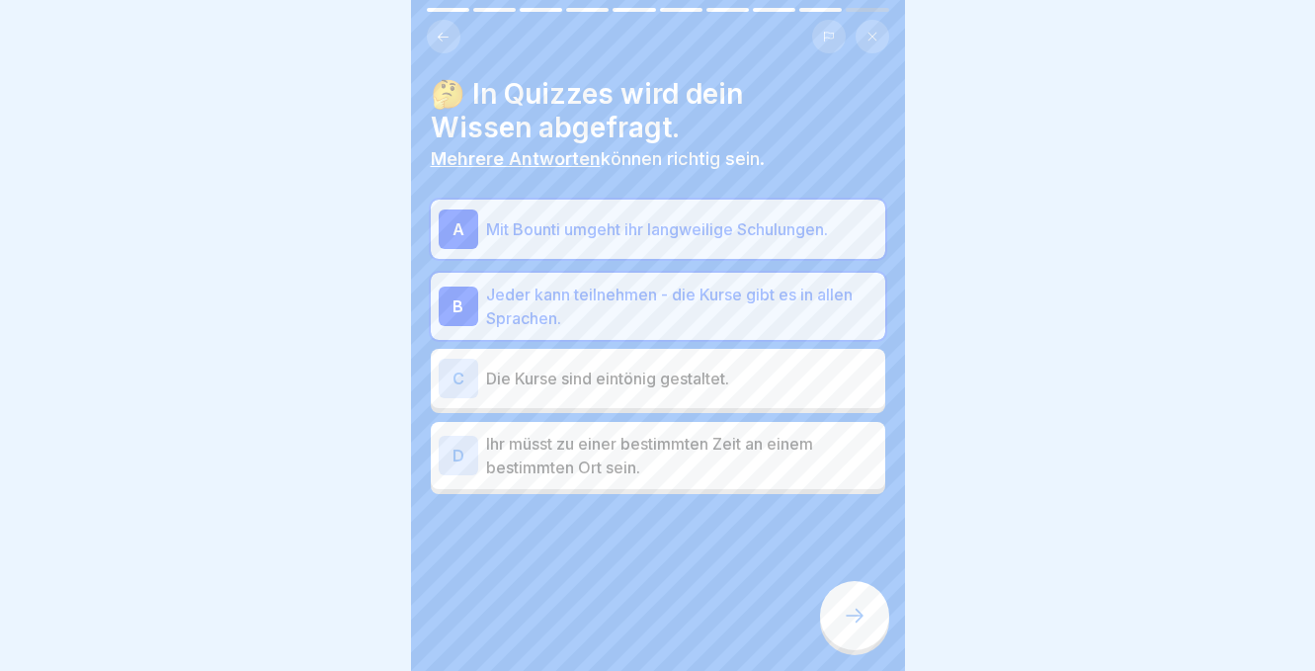
click at [848, 632] on div at bounding box center [854, 615] width 69 height 69
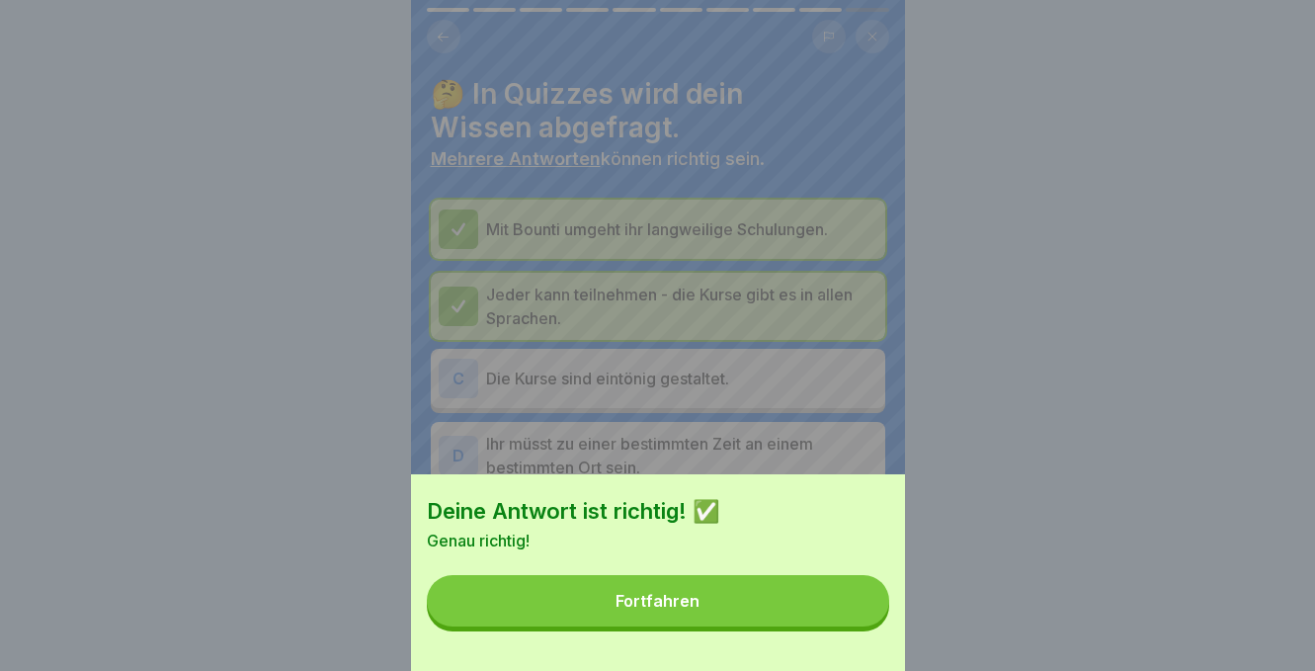
click at [736, 603] on button "Fortfahren" at bounding box center [658, 600] width 462 height 51
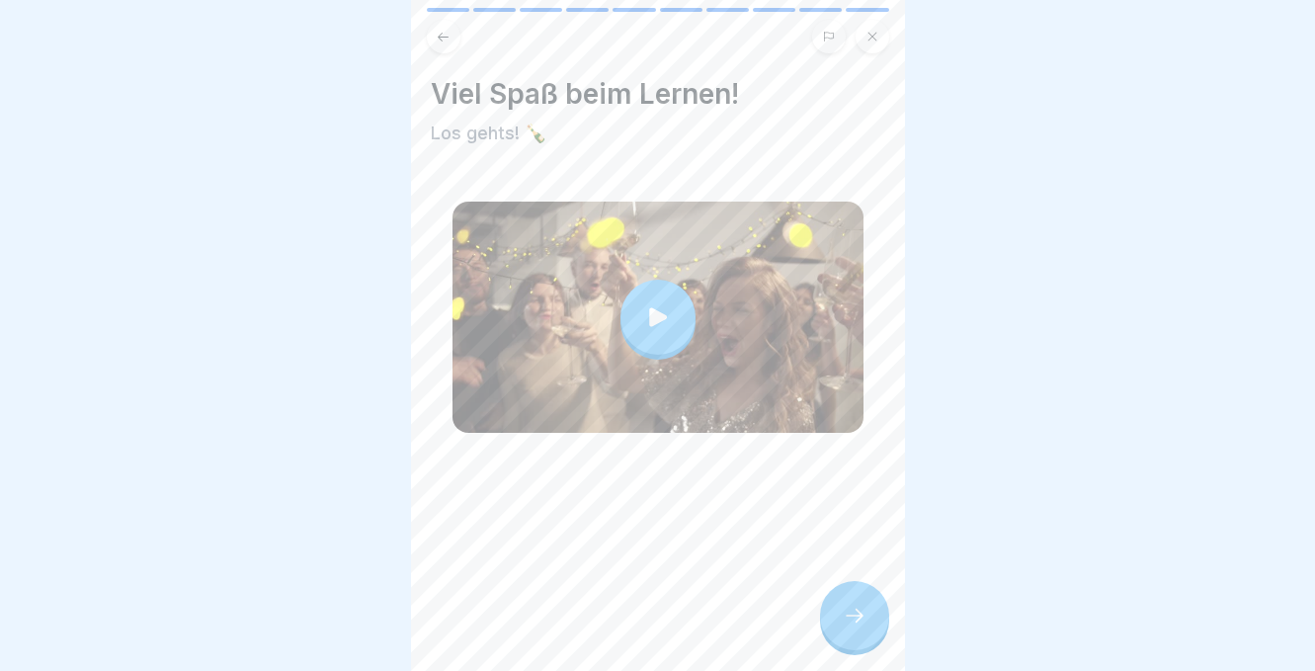
click at [653, 328] on icon at bounding box center [658, 317] width 28 height 28
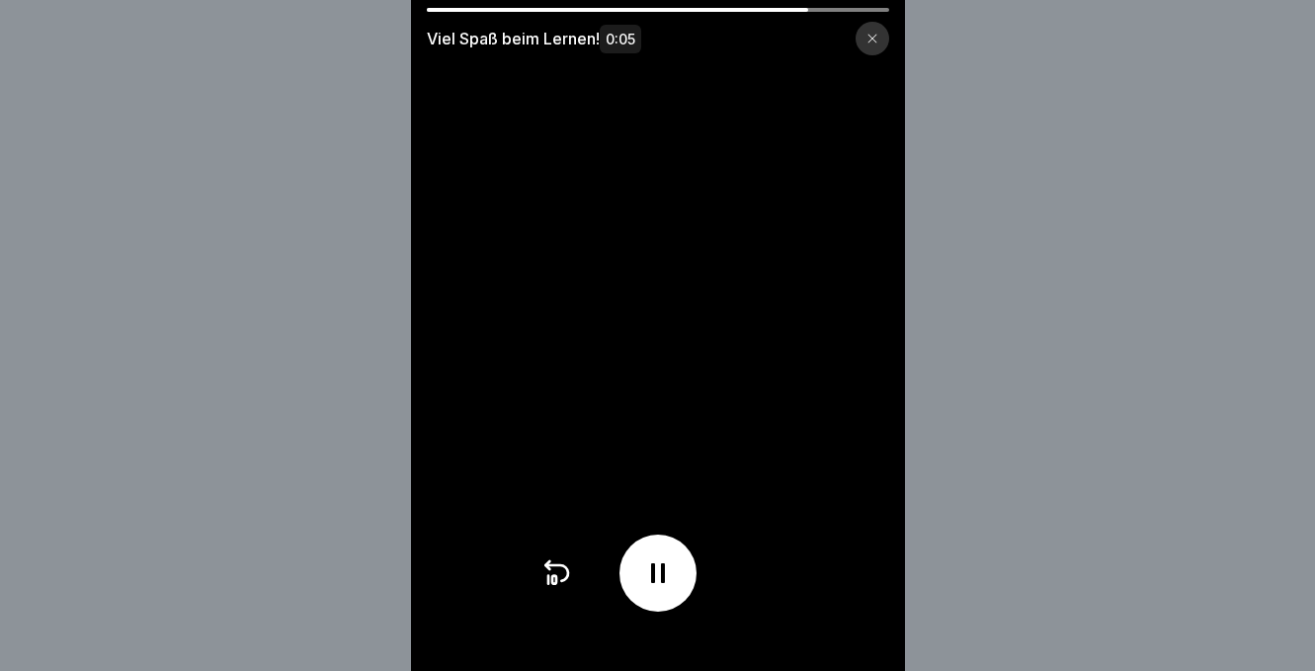
click at [870, 42] on icon at bounding box center [872, 39] width 12 height 12
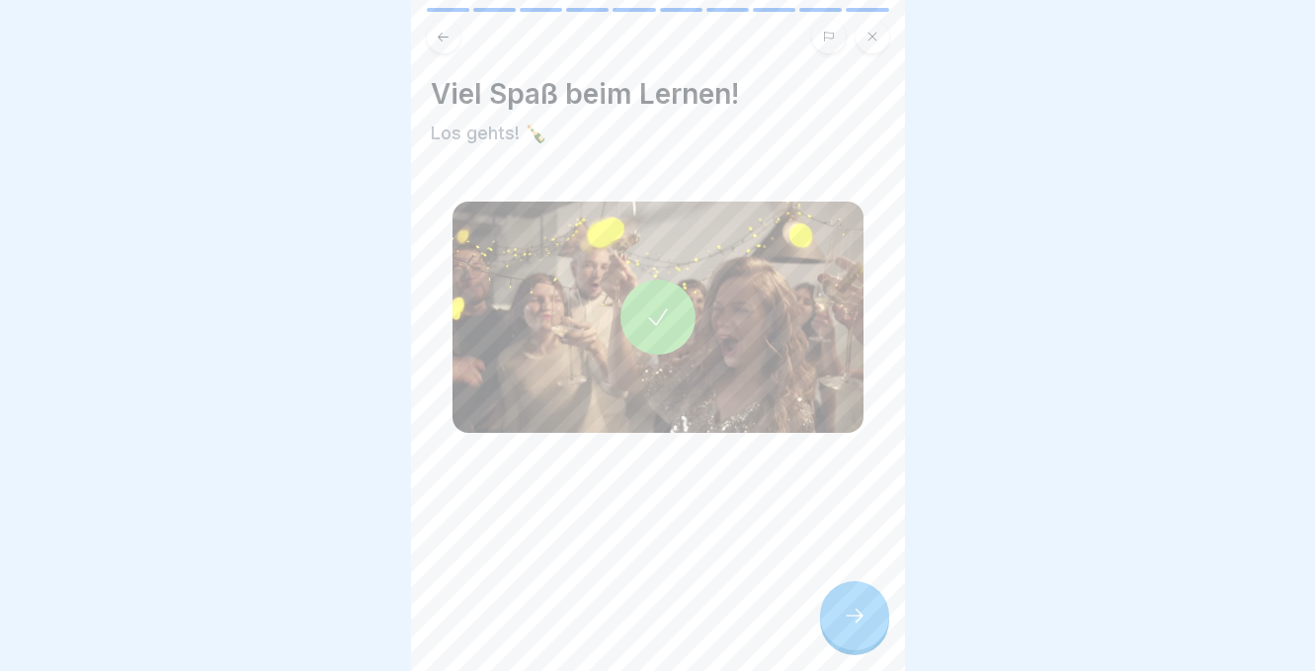
click at [836, 624] on div at bounding box center [854, 615] width 69 height 69
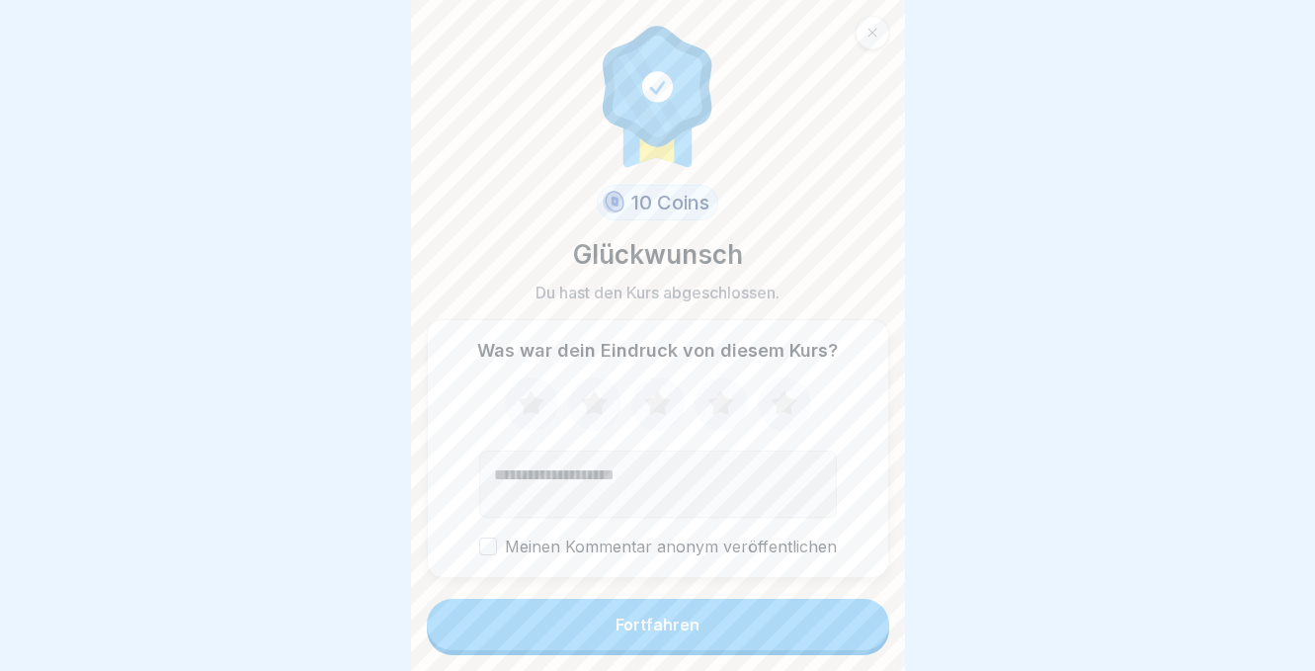
click at [774, 415] on icon at bounding box center [784, 403] width 52 height 51
click at [522, 466] on textarea "Kommentar (optional)" at bounding box center [658, 483] width 358 height 67
type textarea "**********"
click at [601, 610] on button "Fortfahren" at bounding box center [658, 624] width 462 height 51
